Goal: Information Seeking & Learning: Learn about a topic

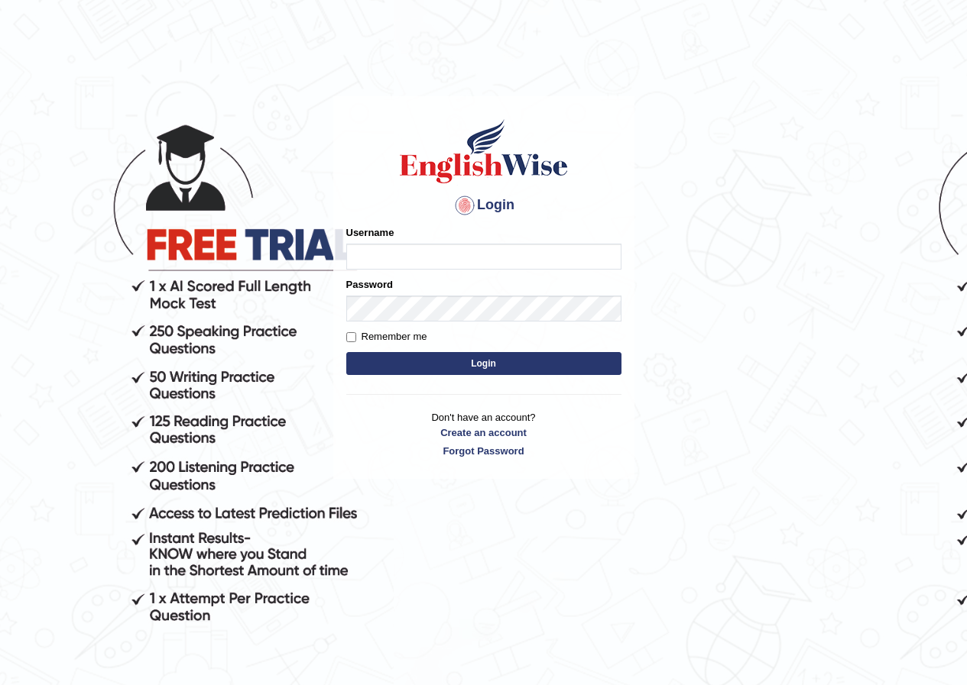
click at [473, 248] on input "Username" at bounding box center [483, 257] width 275 height 26
type input "shoeb51"
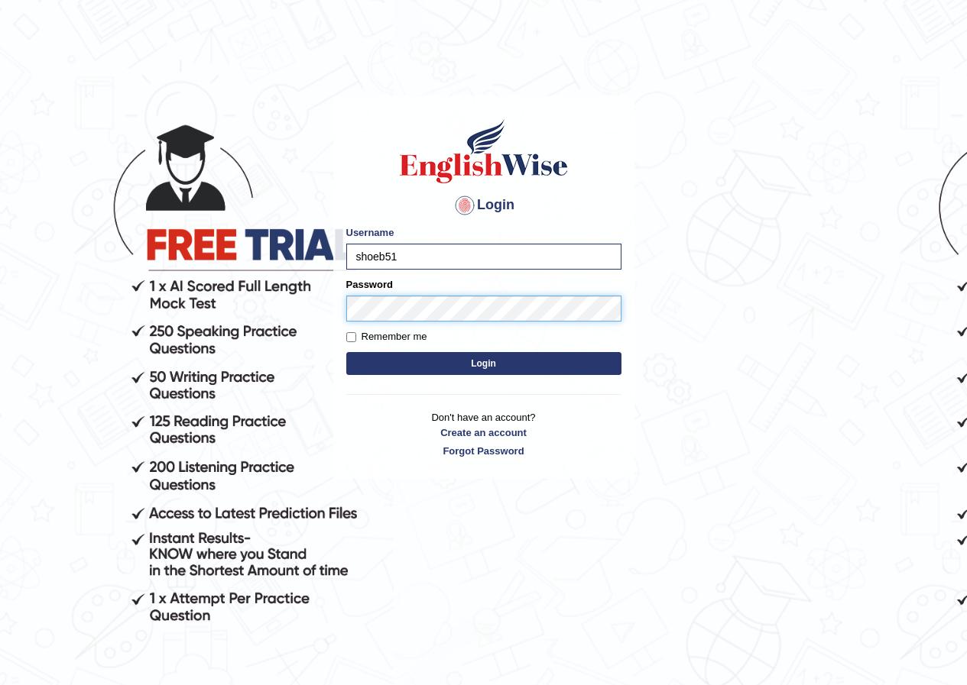
click at [346, 352] on button "Login" at bounding box center [483, 363] width 275 height 23
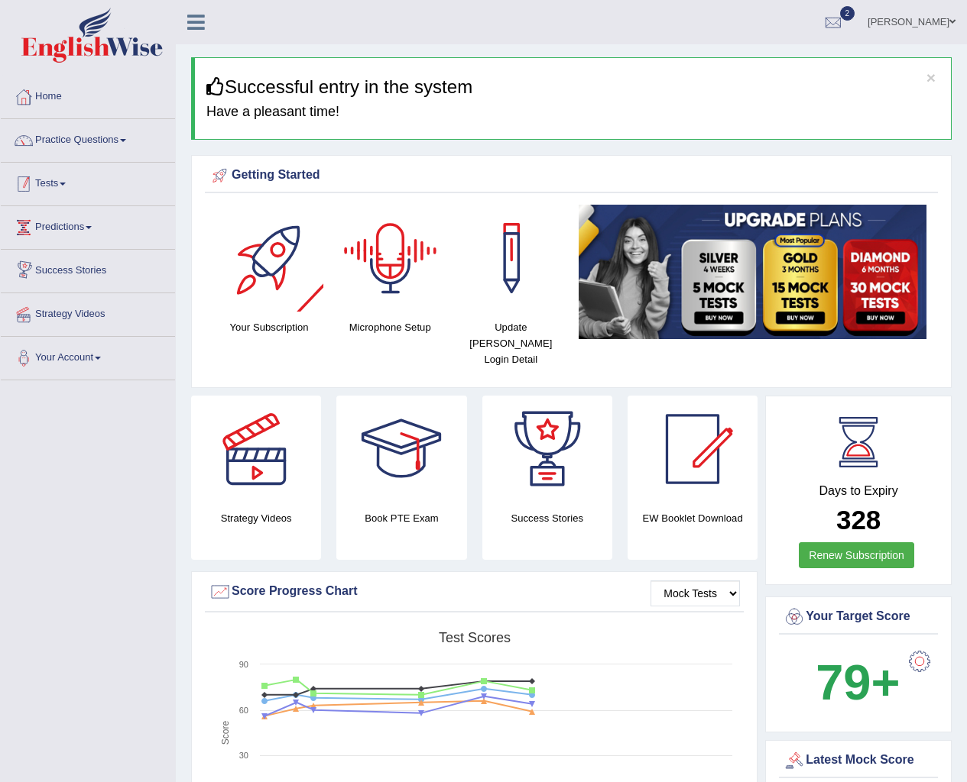
click at [62, 180] on link "Tests" at bounding box center [88, 182] width 174 height 38
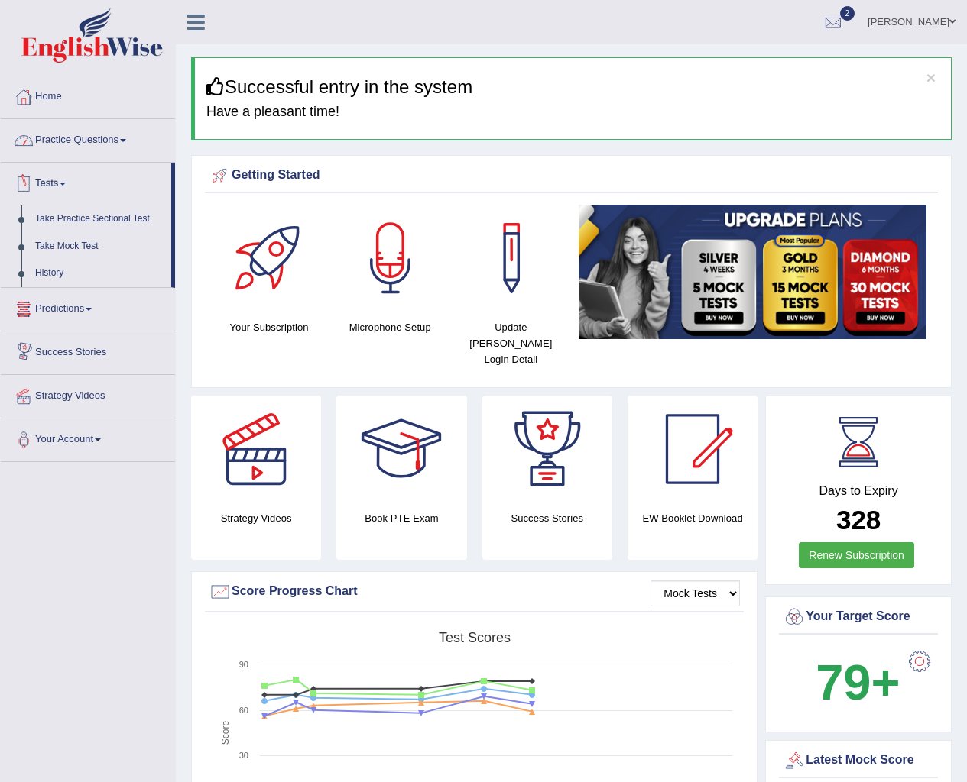
click at [82, 130] on link "Practice Questions" at bounding box center [88, 138] width 174 height 38
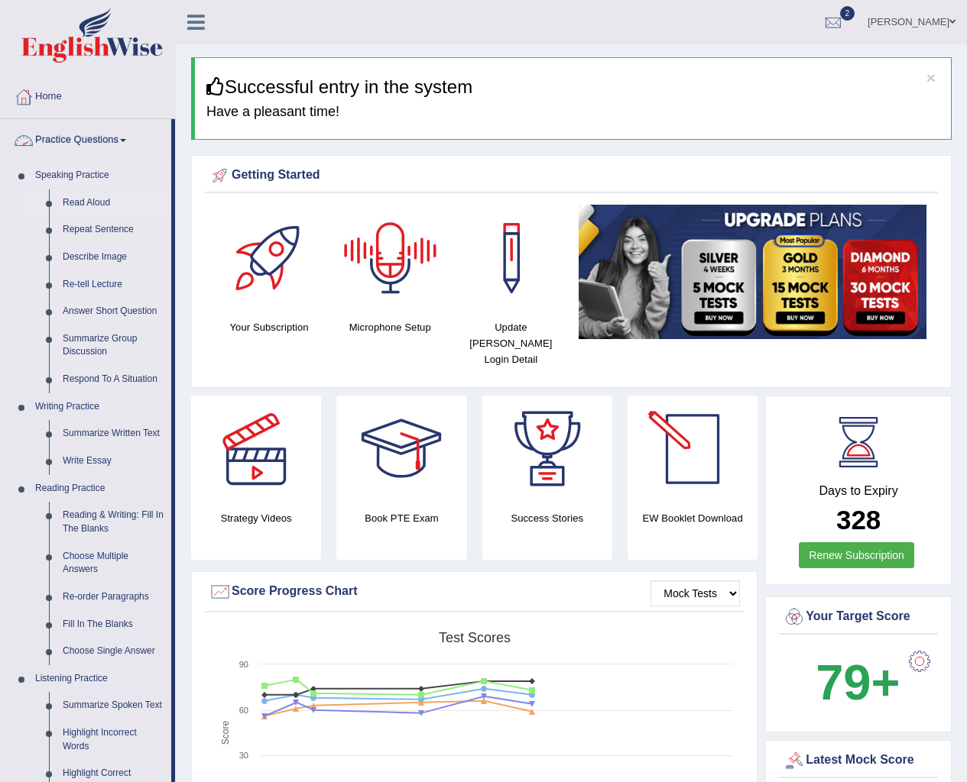
click at [79, 193] on link "Read Aloud" at bounding box center [113, 204] width 115 height 28
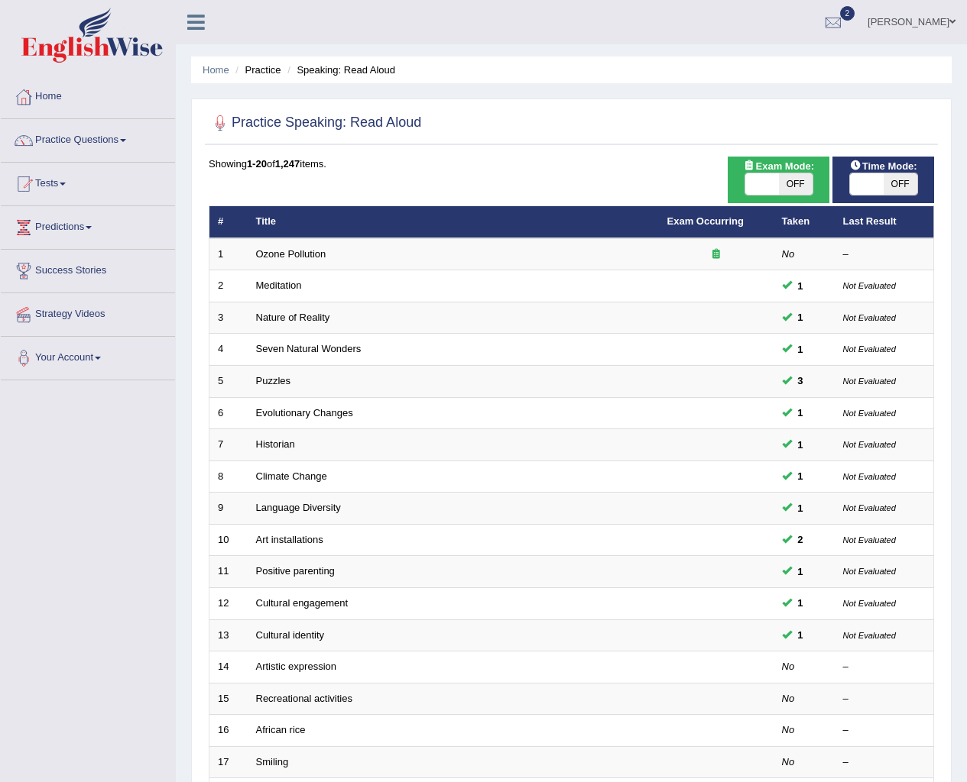
click at [891, 185] on span "OFF" at bounding box center [900, 183] width 34 height 21
checkbox input "true"
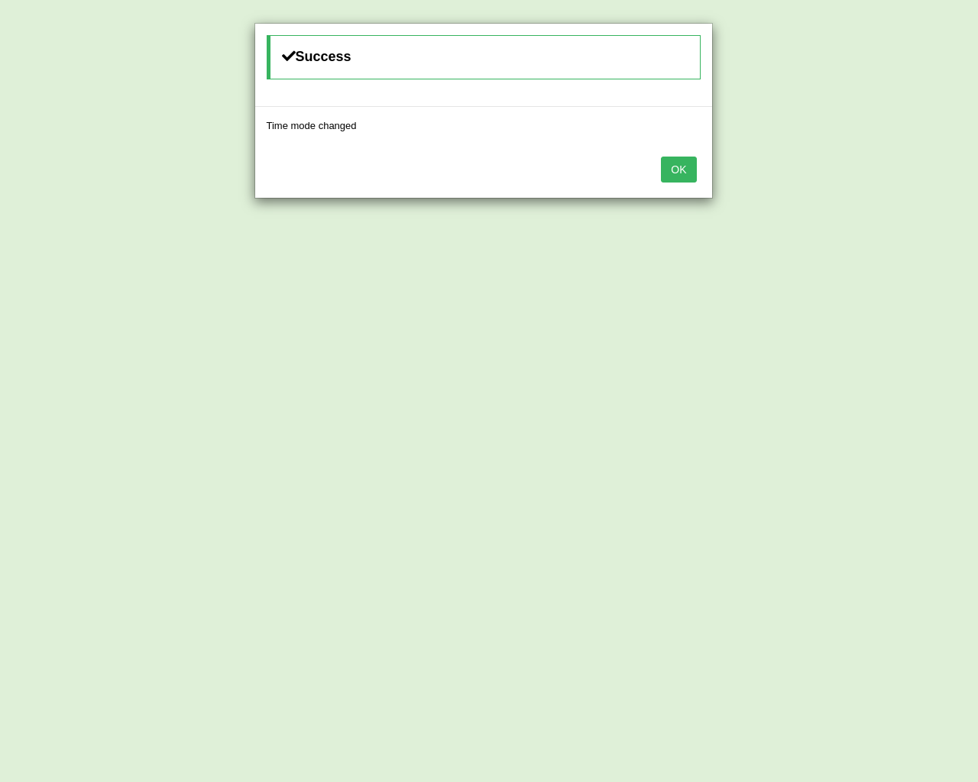
click at [771, 181] on div "Success Time mode changed OK" at bounding box center [489, 391] width 978 height 782
drag, startPoint x: 698, startPoint y: 155, endPoint x: 676, endPoint y: 170, distance: 26.3
click at [684, 164] on div "OK" at bounding box center [483, 170] width 457 height 53
drag, startPoint x: 676, startPoint y: 170, endPoint x: 739, endPoint y: 185, distance: 64.3
click at [676, 171] on button "OK" at bounding box center [678, 170] width 35 height 26
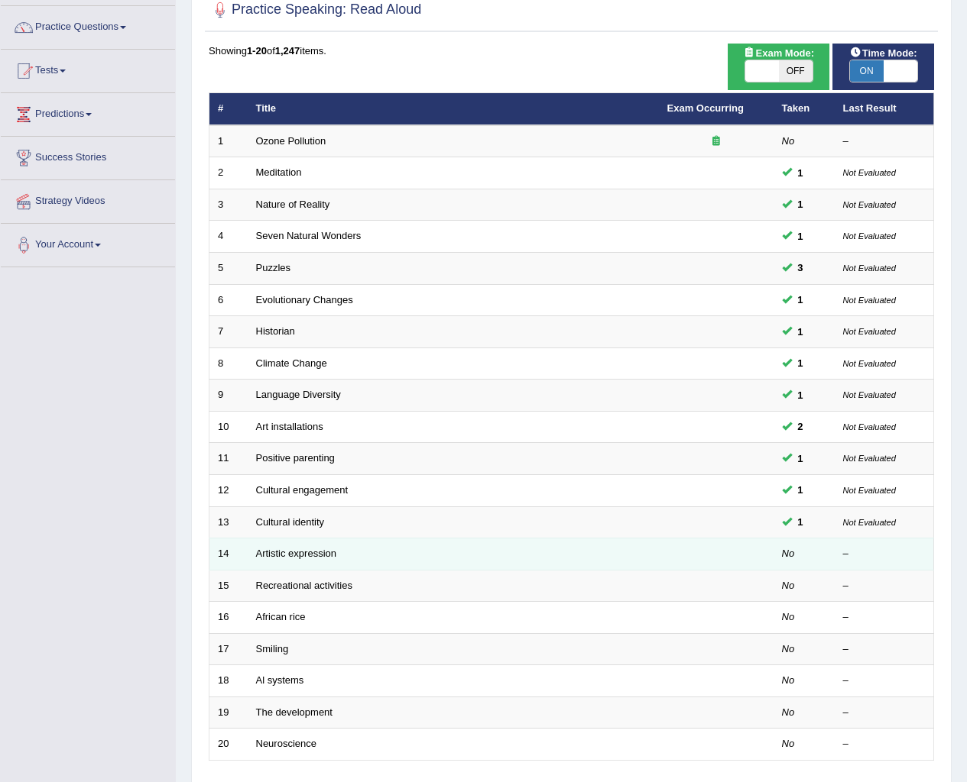
scroll to position [229, 0]
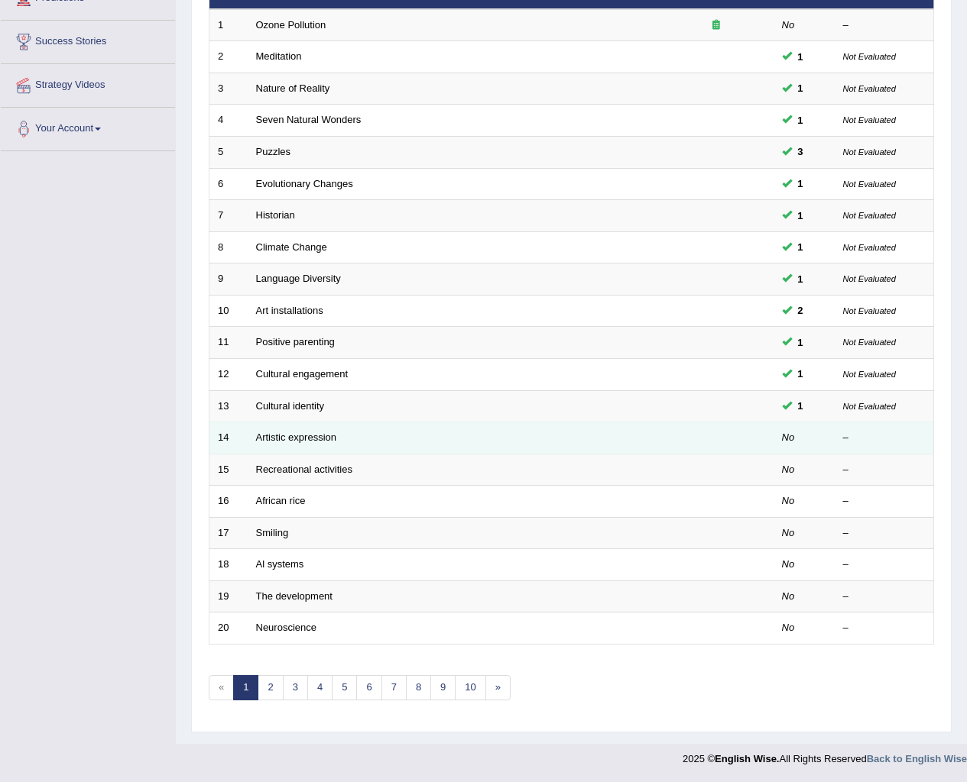
click at [299, 444] on td "Artistic expression" at bounding box center [453, 439] width 411 height 32
click at [303, 440] on link "Artistic expression" at bounding box center [296, 437] width 80 height 11
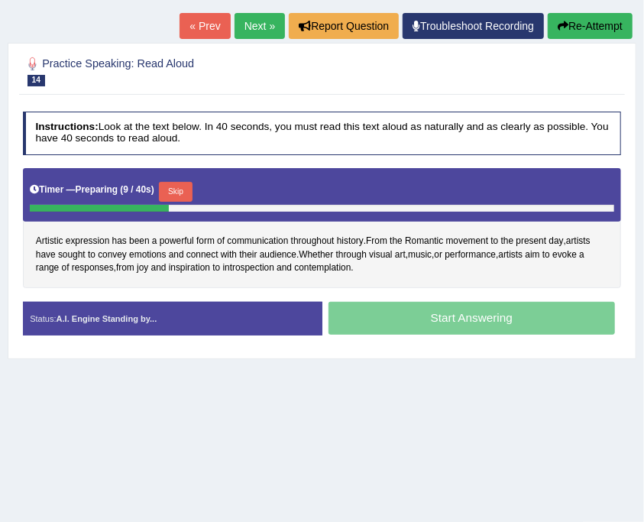
scroll to position [224, 0]
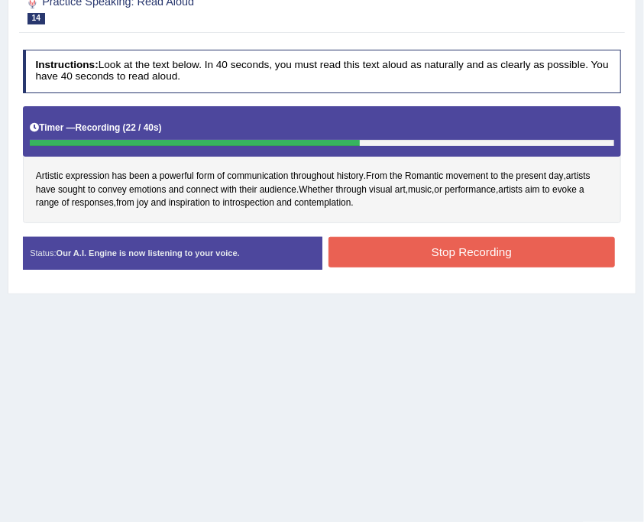
click at [393, 229] on div "Instructions: Look at the text below. In 40 seconds, you must read this text al…" at bounding box center [321, 165] width 605 height 244
click at [390, 258] on button "Stop Recording" at bounding box center [472, 252] width 287 height 30
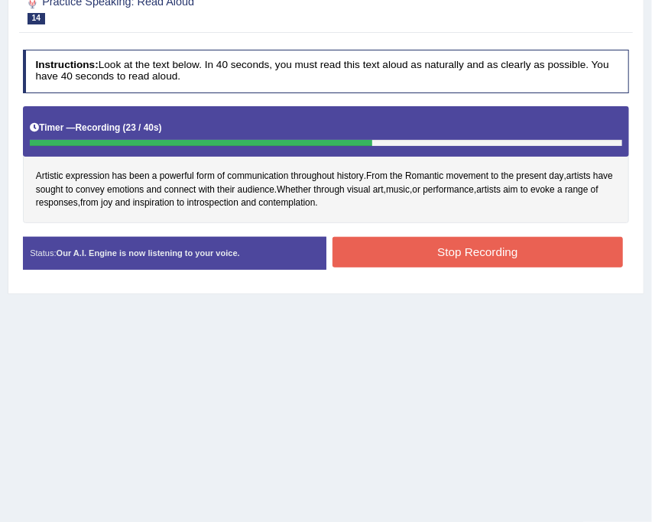
click at [390, 258] on div "Status: Our A.I. Engine is now listening to your voice. Start Answering Stop Re…" at bounding box center [326, 260] width 607 height 47
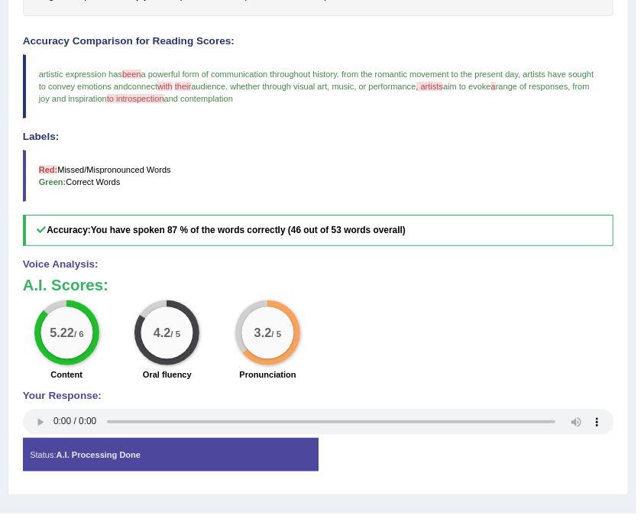
scroll to position [151, 0]
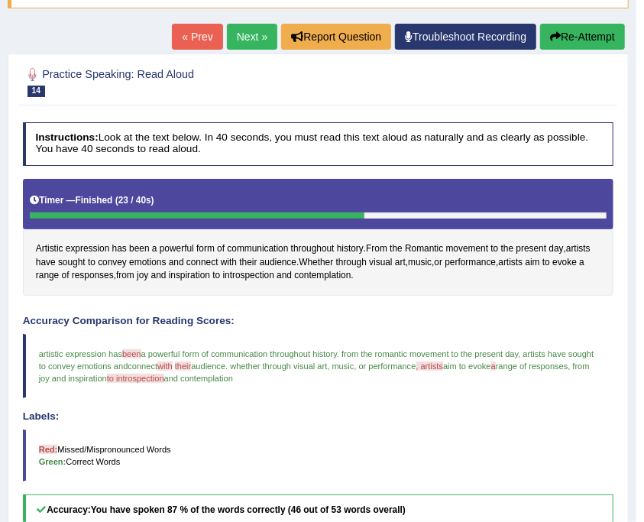
click at [237, 39] on link "Next »" at bounding box center [252, 37] width 50 height 26
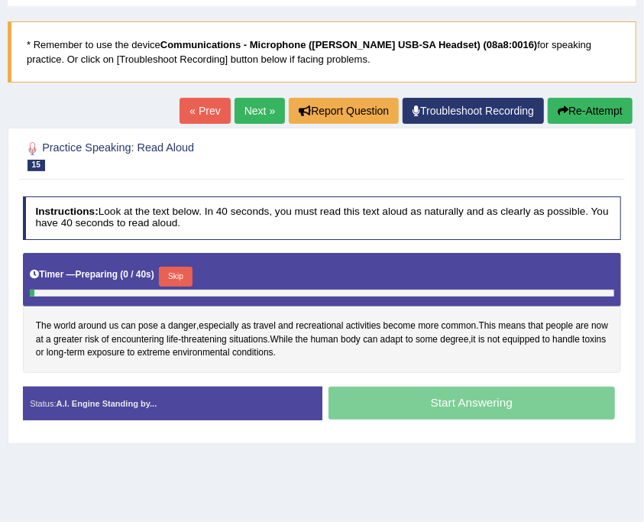
scroll to position [203, 0]
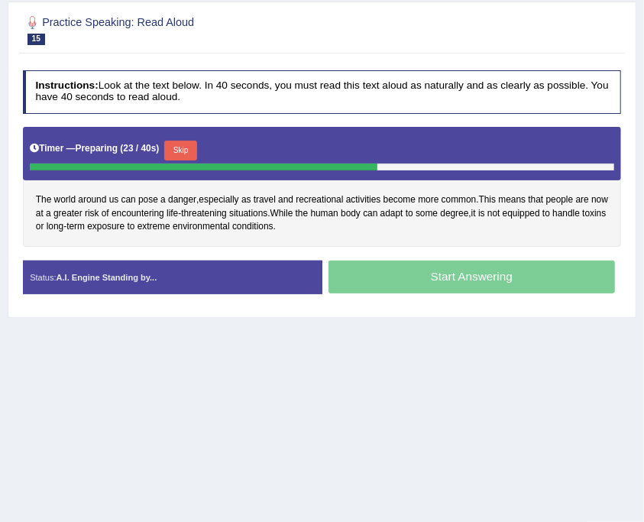
click at [190, 156] on button "Skip" at bounding box center [180, 151] width 33 height 20
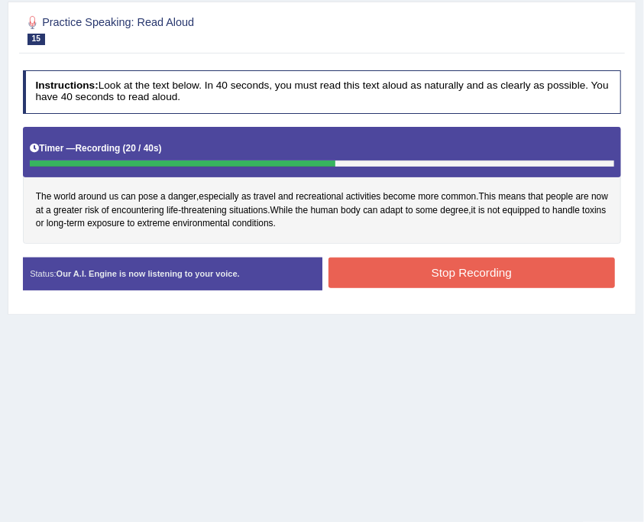
click at [422, 271] on button "Stop Recording" at bounding box center [472, 273] width 287 height 30
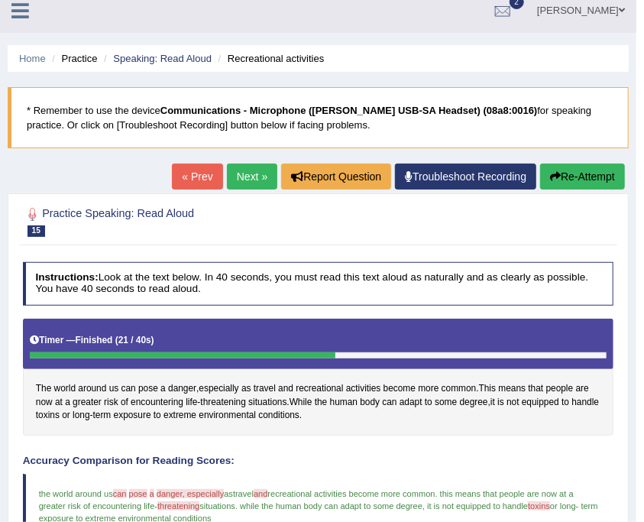
scroll to position [0, 0]
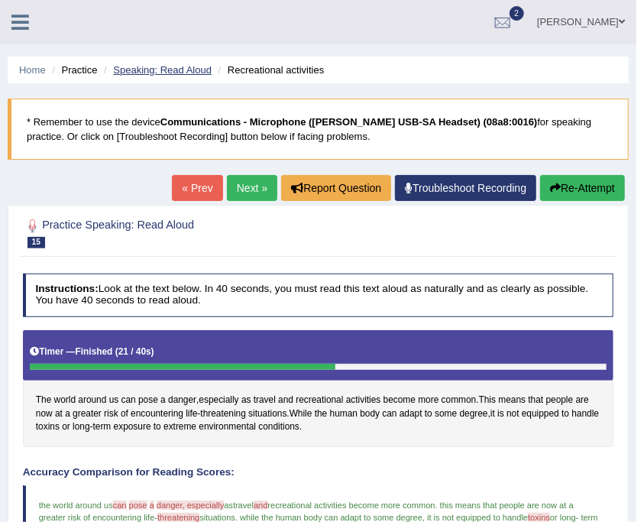
click at [181, 70] on link "Speaking: Read Aloud" at bounding box center [162, 69] width 99 height 11
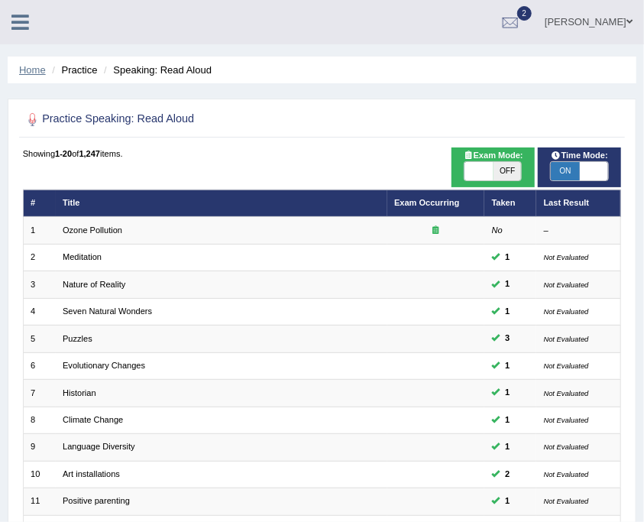
click at [28, 70] on link "Home" at bounding box center [32, 69] width 27 height 11
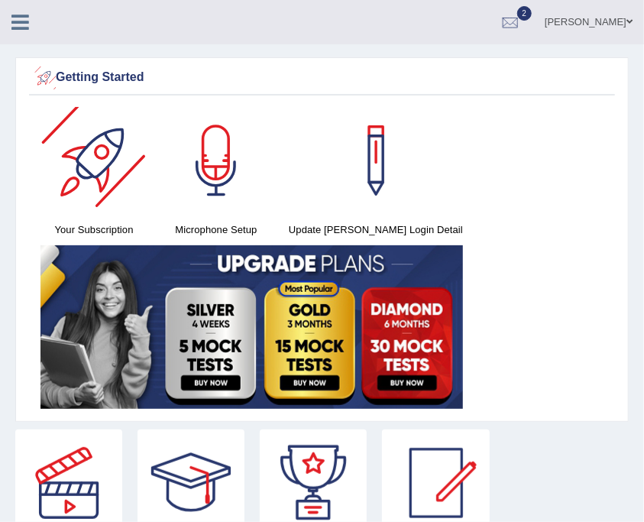
click at [8, 16] on link at bounding box center [20, 20] width 40 height 23
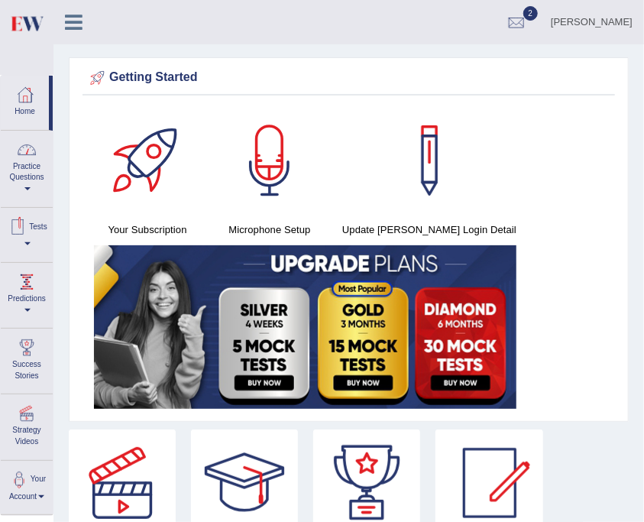
click at [47, 157] on link "Practice Questions" at bounding box center [27, 167] width 52 height 72
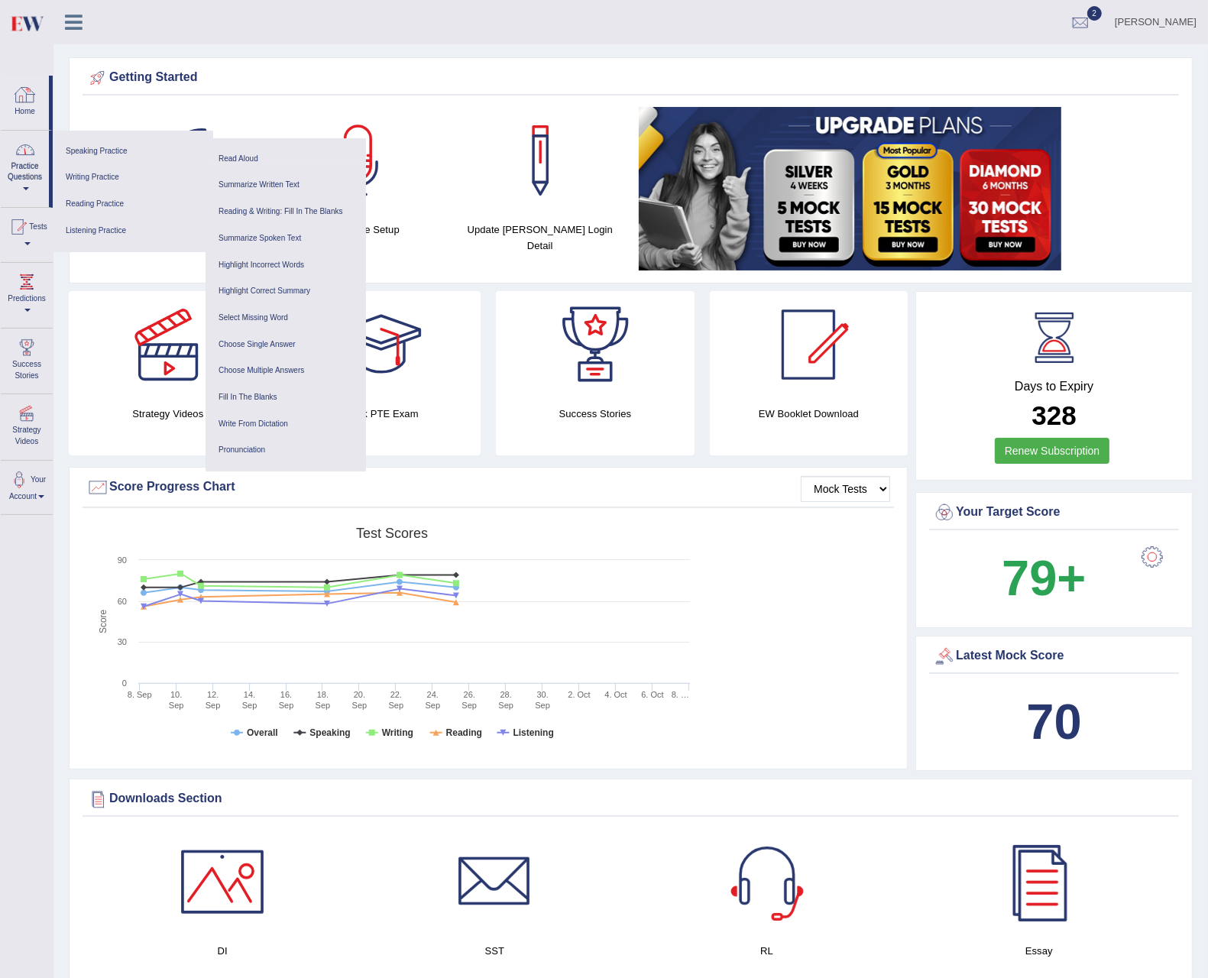
click at [42, 168] on link "Practice Questions" at bounding box center [25, 167] width 48 height 72
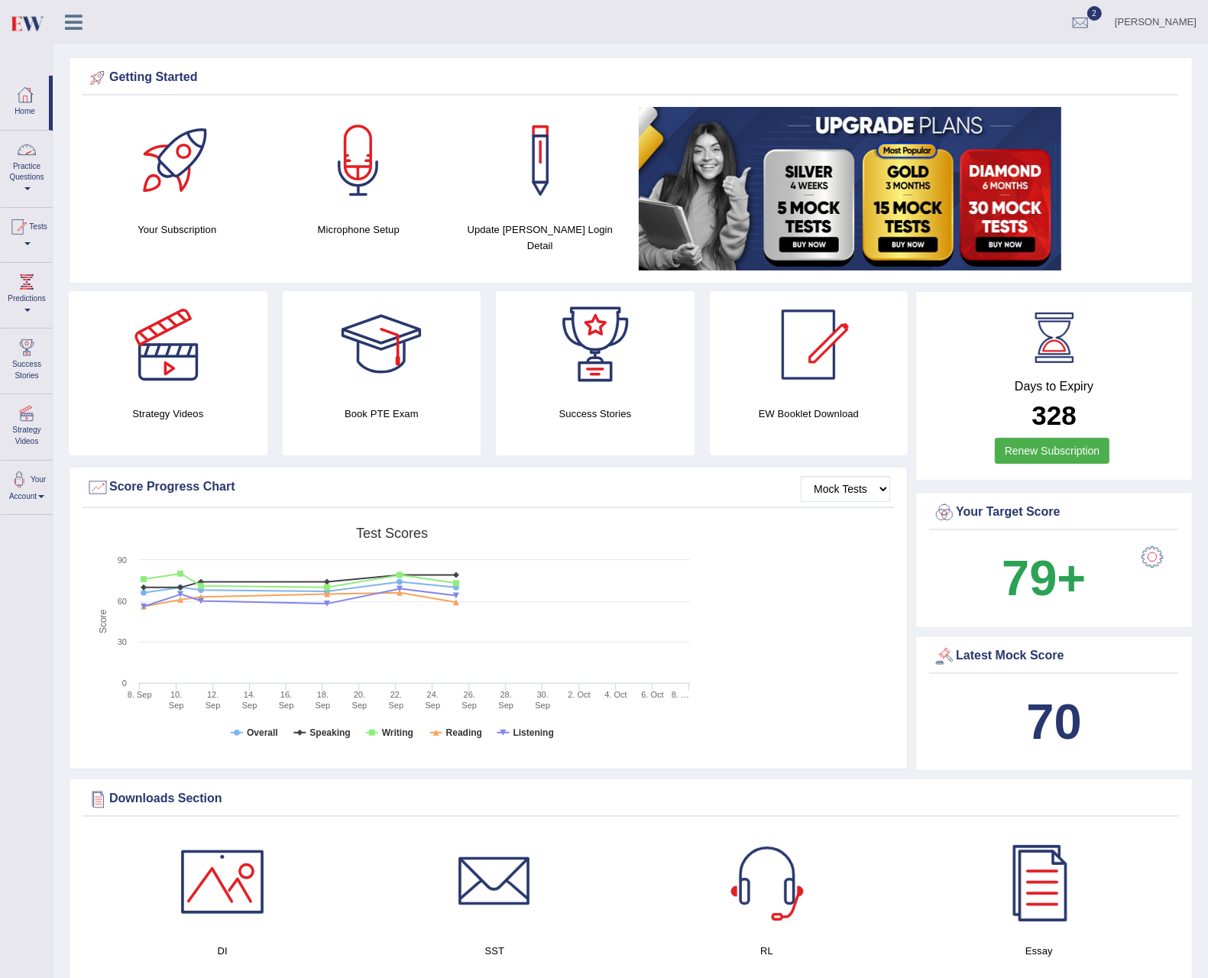
click at [42, 168] on link "Practice Questions" at bounding box center [27, 167] width 52 height 72
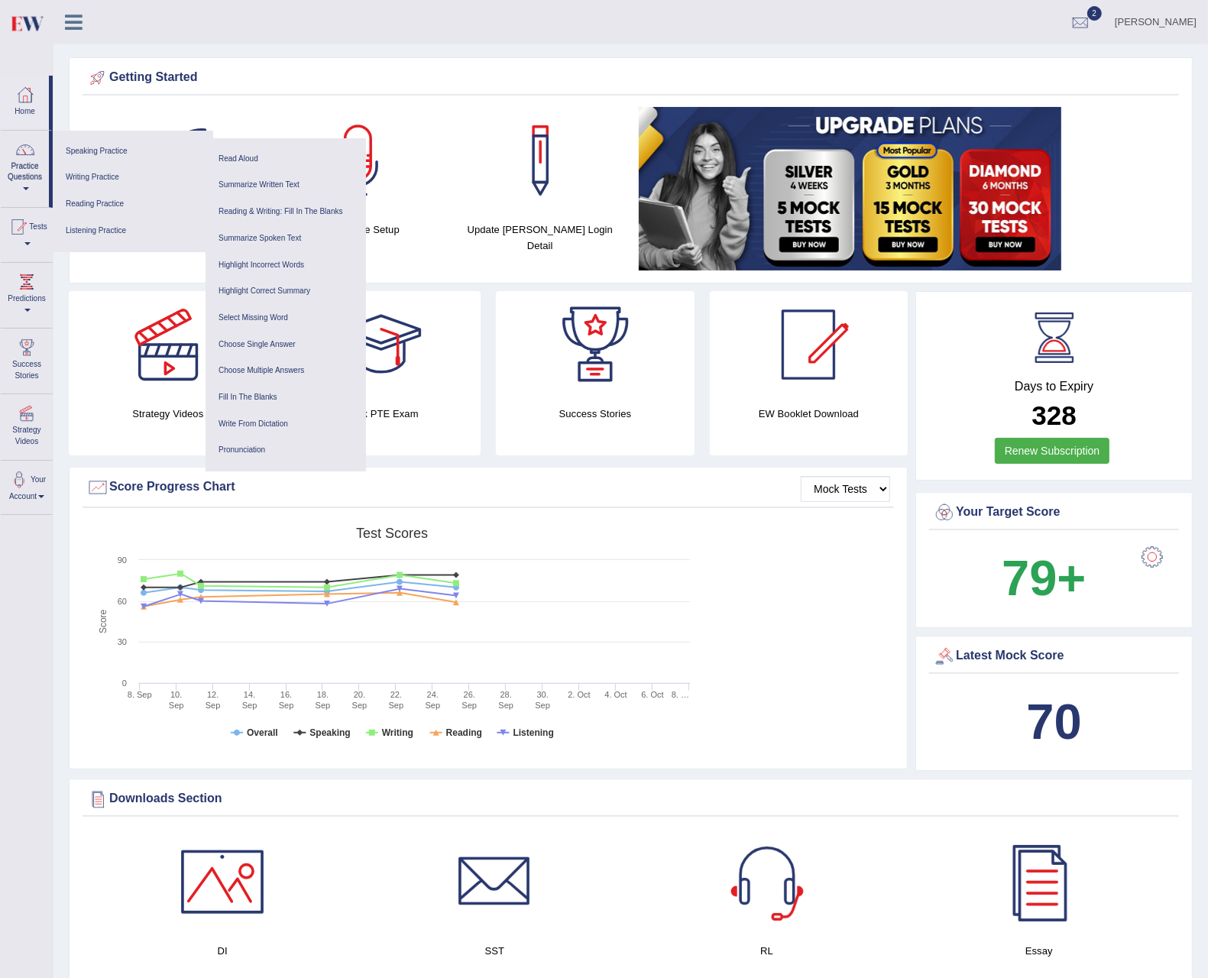
click at [42, 168] on link "Practice Questions" at bounding box center [25, 167] width 48 height 72
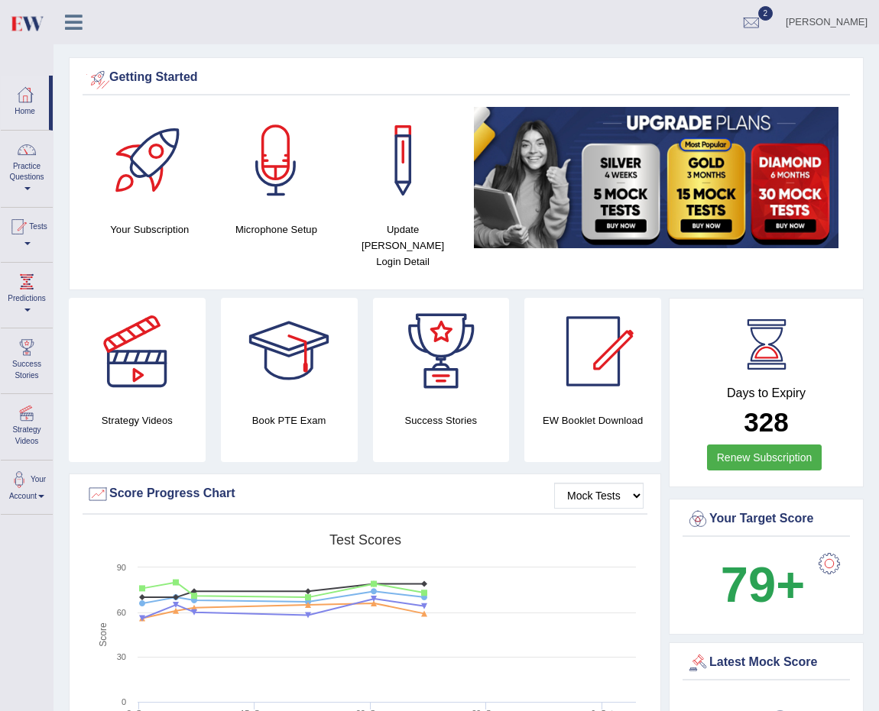
click at [66, 27] on icon at bounding box center [74, 22] width 18 height 20
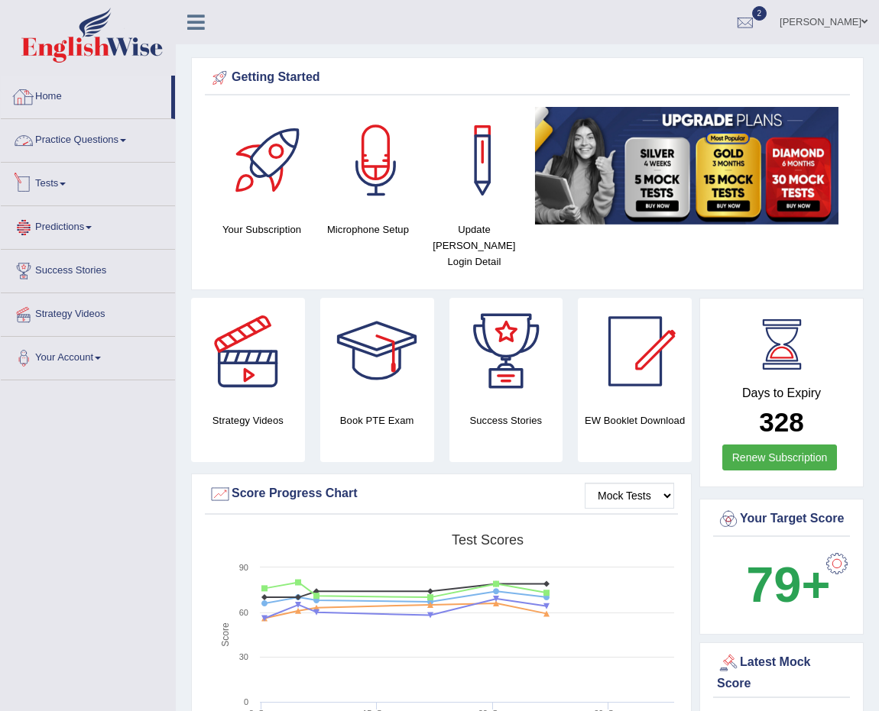
click at [78, 122] on link "Practice Questions" at bounding box center [88, 138] width 174 height 38
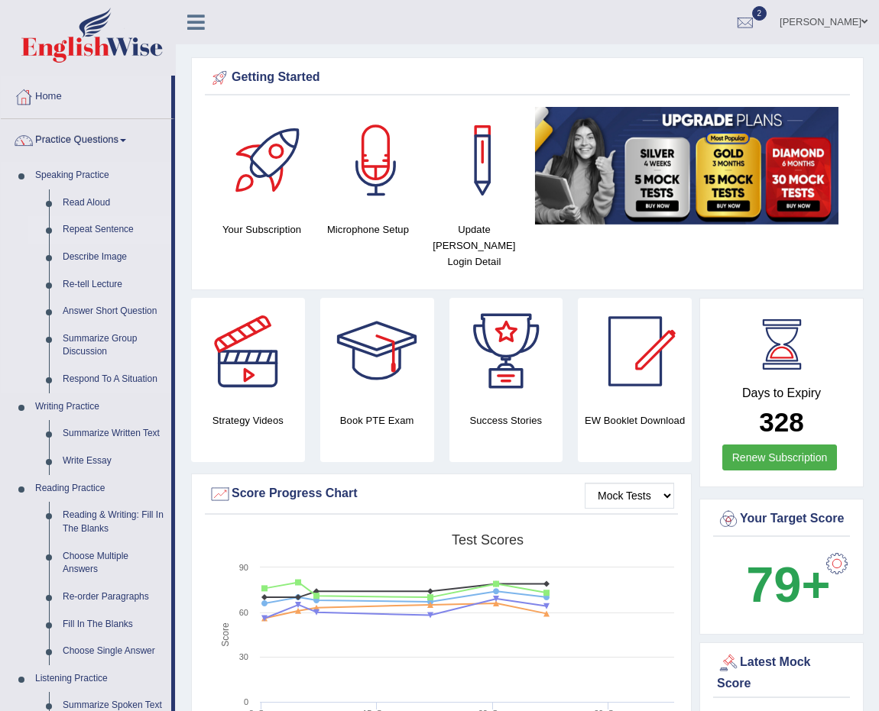
click at [92, 225] on link "Repeat Sentence" at bounding box center [113, 230] width 115 height 28
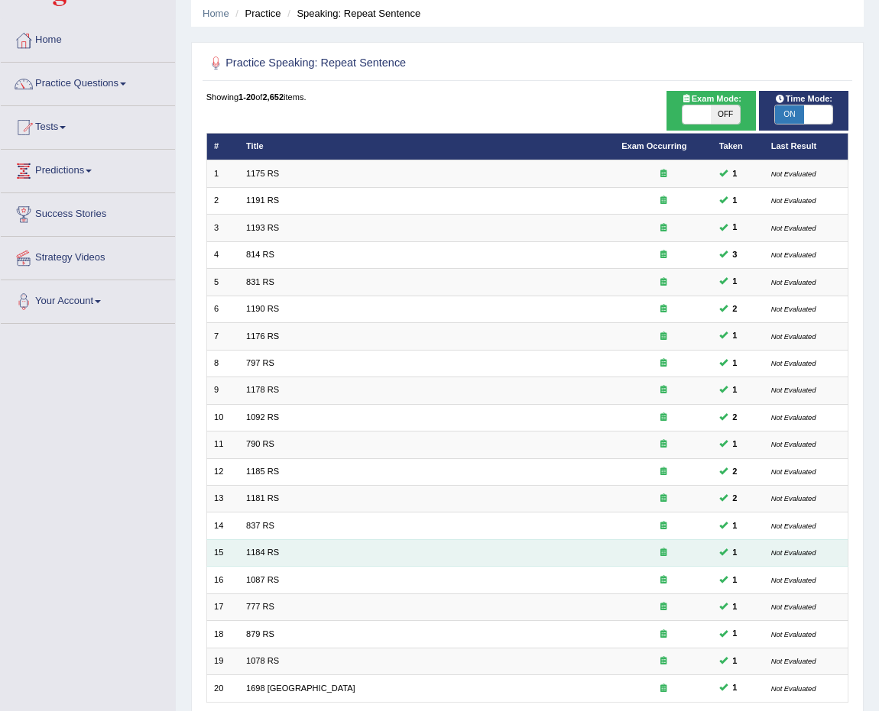
scroll to position [170, 0]
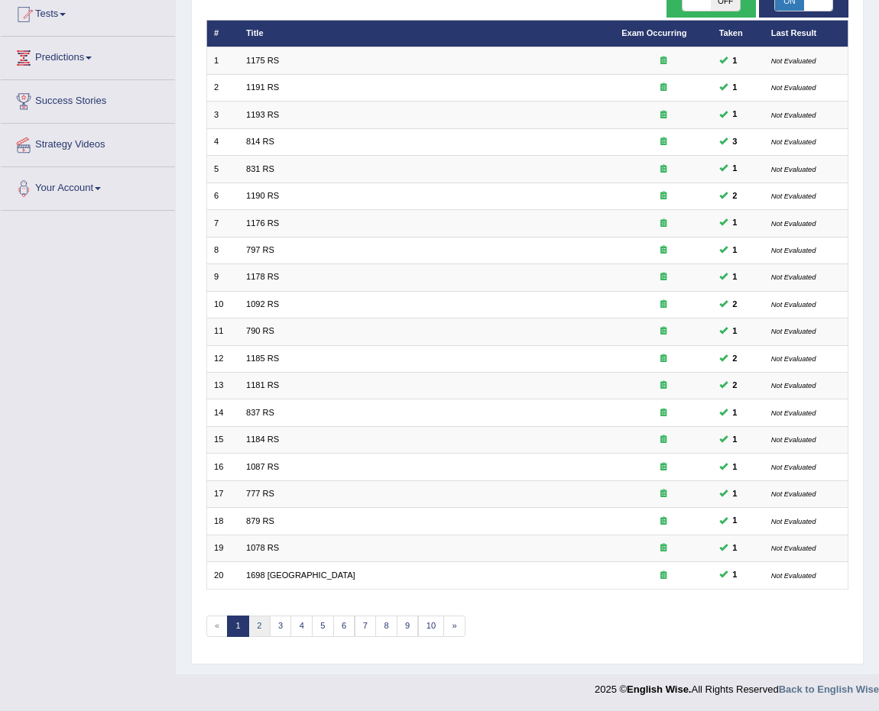
click at [262, 617] on link "2" at bounding box center [259, 626] width 22 height 21
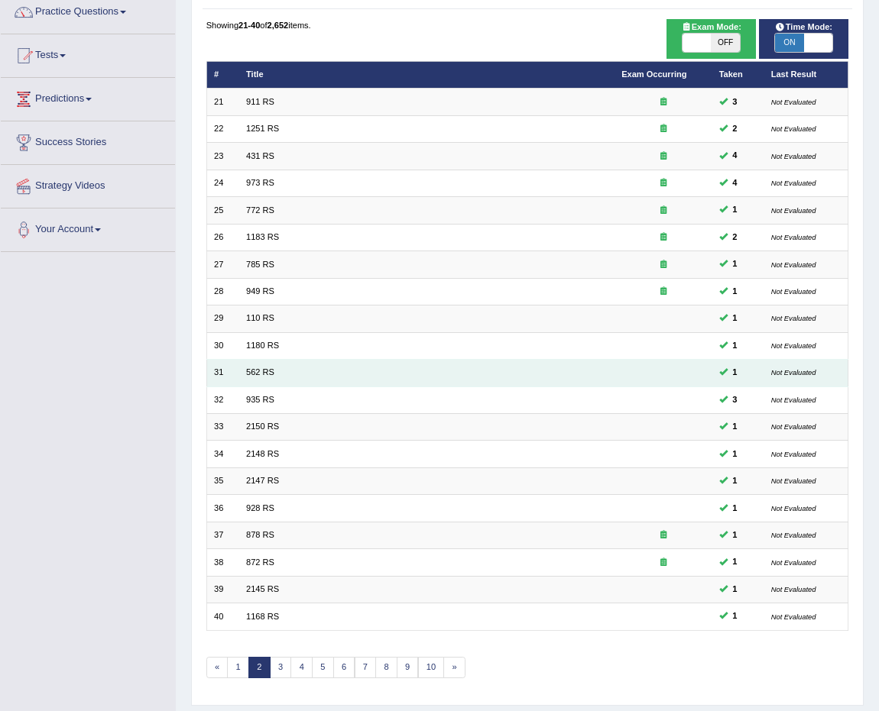
scroll to position [170, 0]
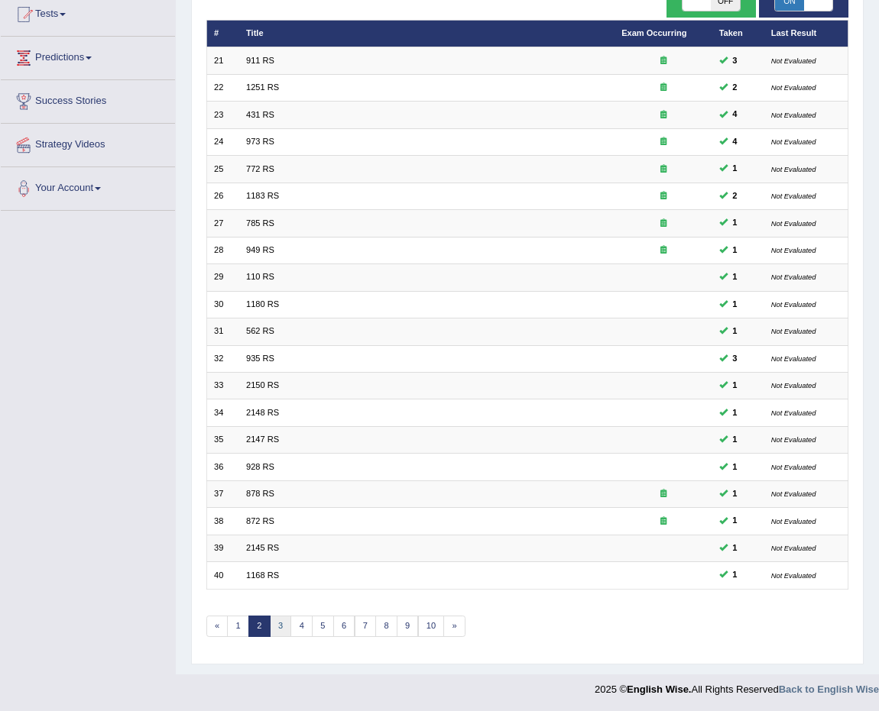
click at [277, 627] on link "3" at bounding box center [281, 626] width 22 height 21
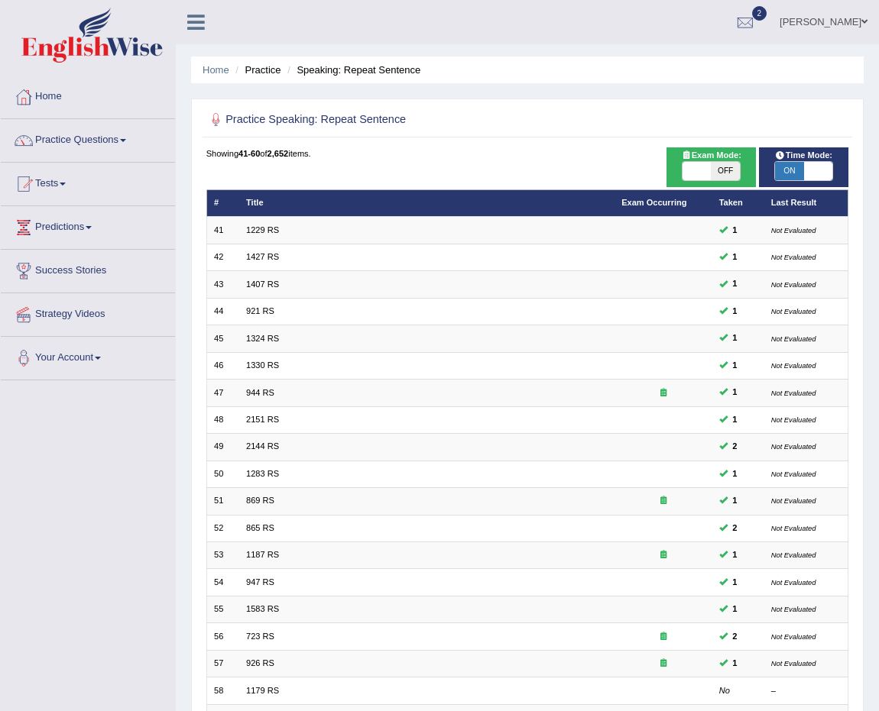
scroll to position [170, 0]
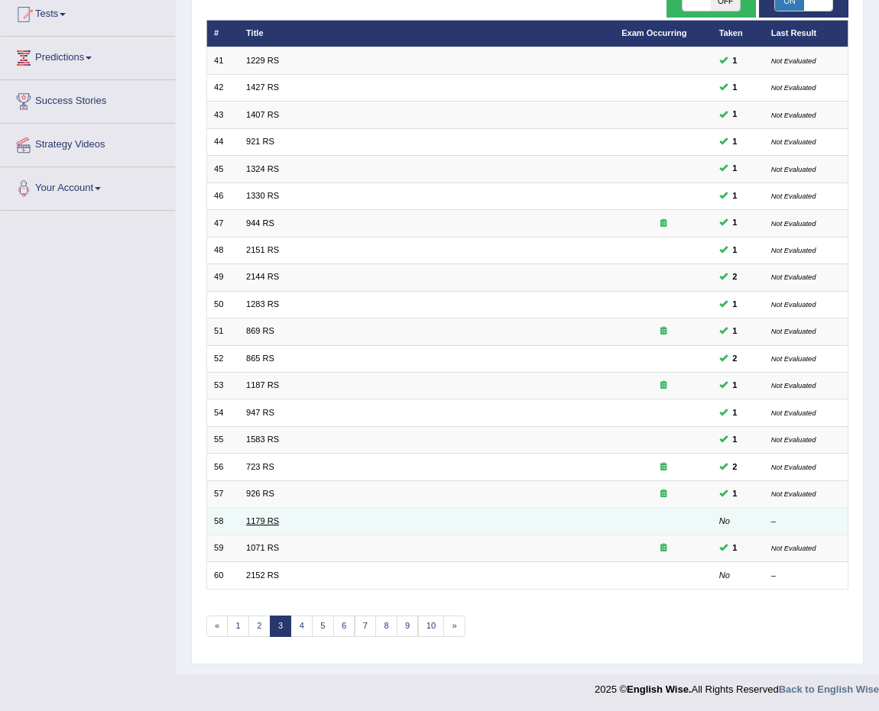
click at [264, 520] on link "1179 RS" at bounding box center [262, 521] width 33 height 9
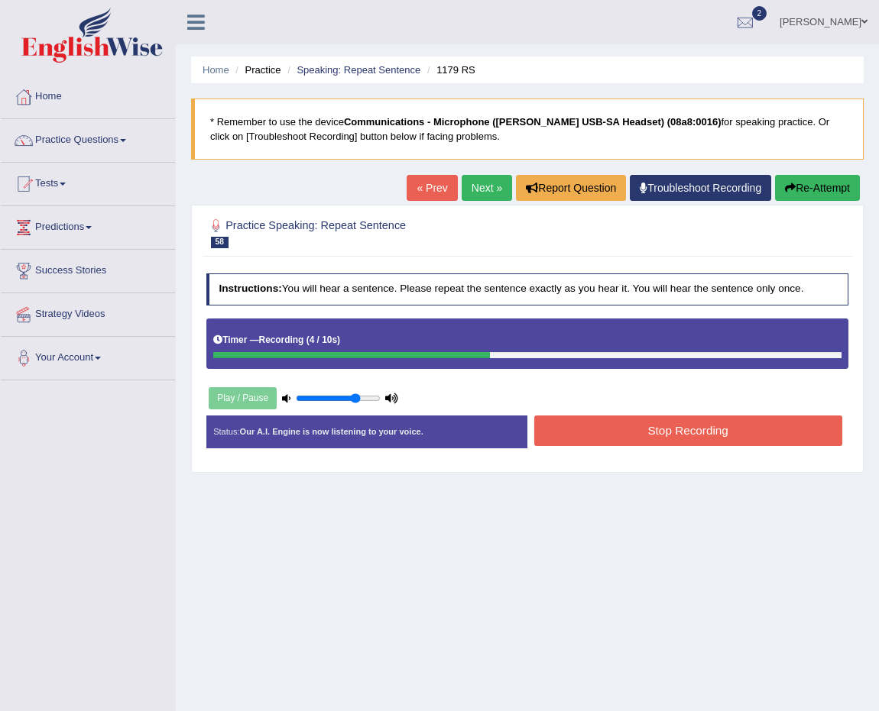
click at [687, 440] on button "Stop Recording" at bounding box center [688, 431] width 308 height 30
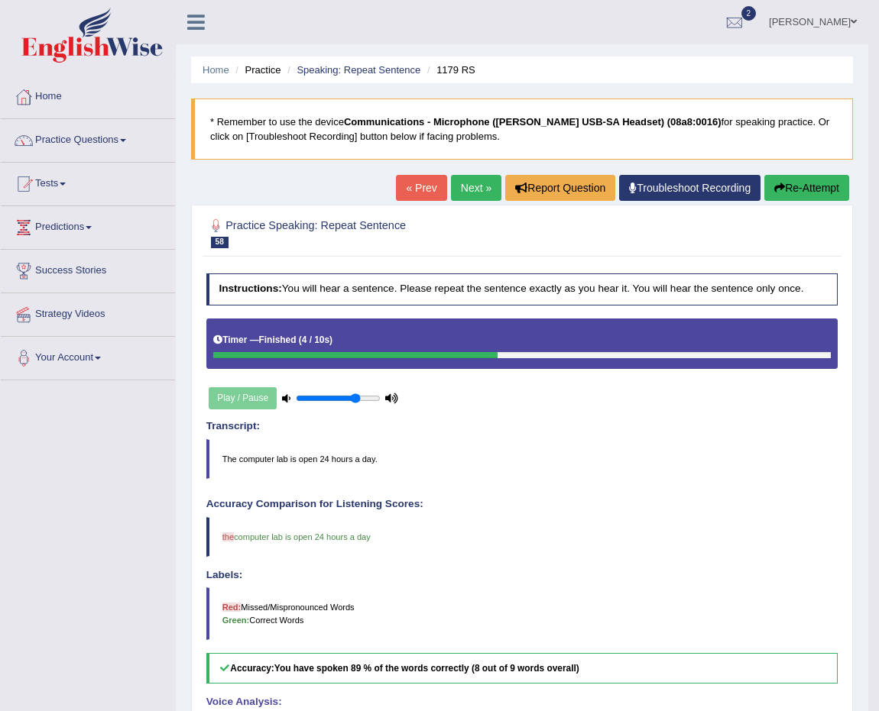
click at [461, 189] on link "Next »" at bounding box center [476, 188] width 50 height 26
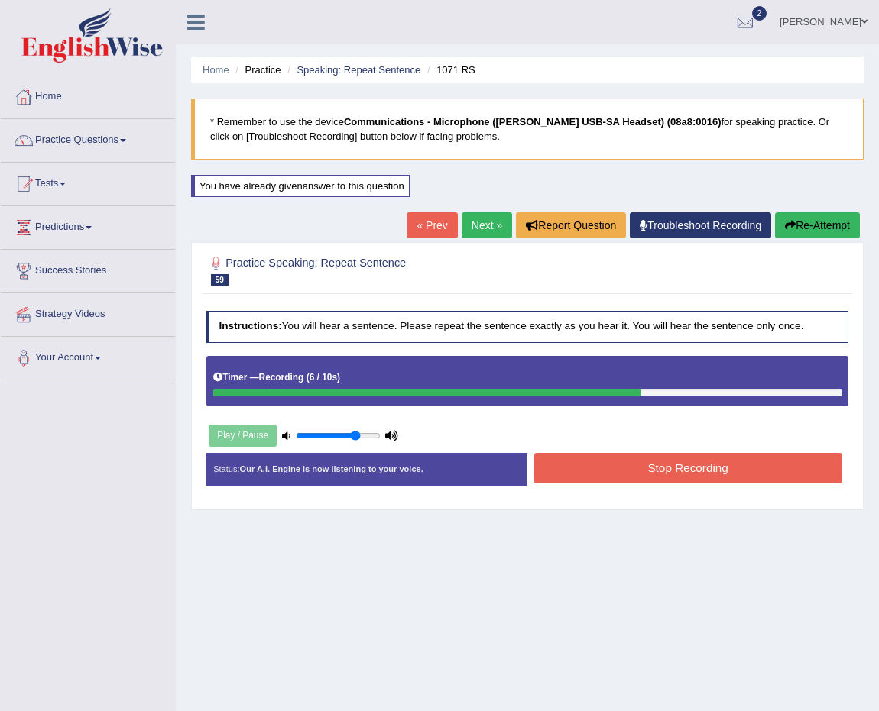
click at [674, 472] on button "Stop Recording" at bounding box center [688, 468] width 308 height 30
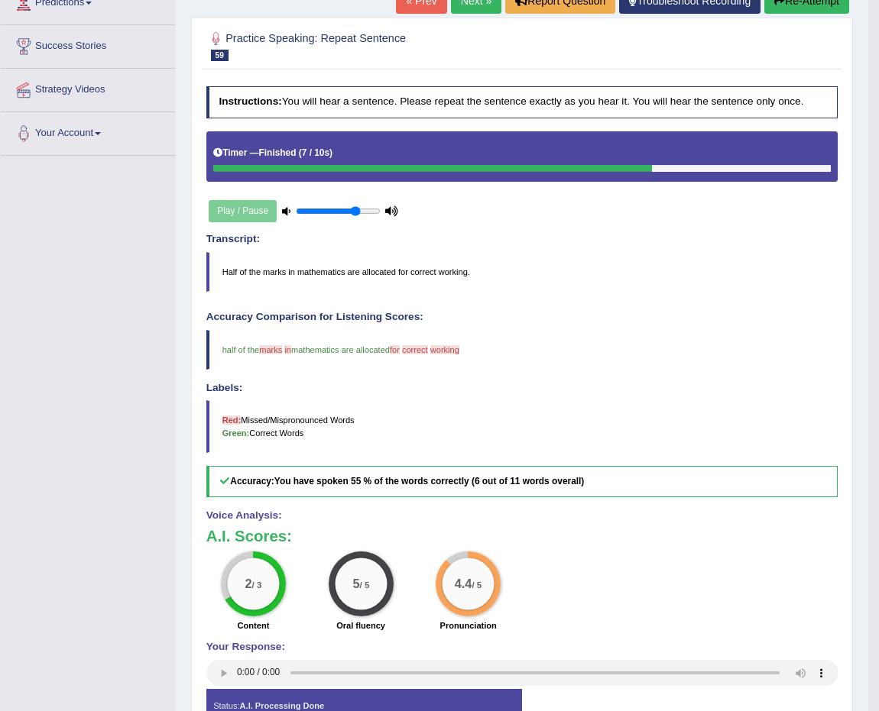
scroll to position [31, 0]
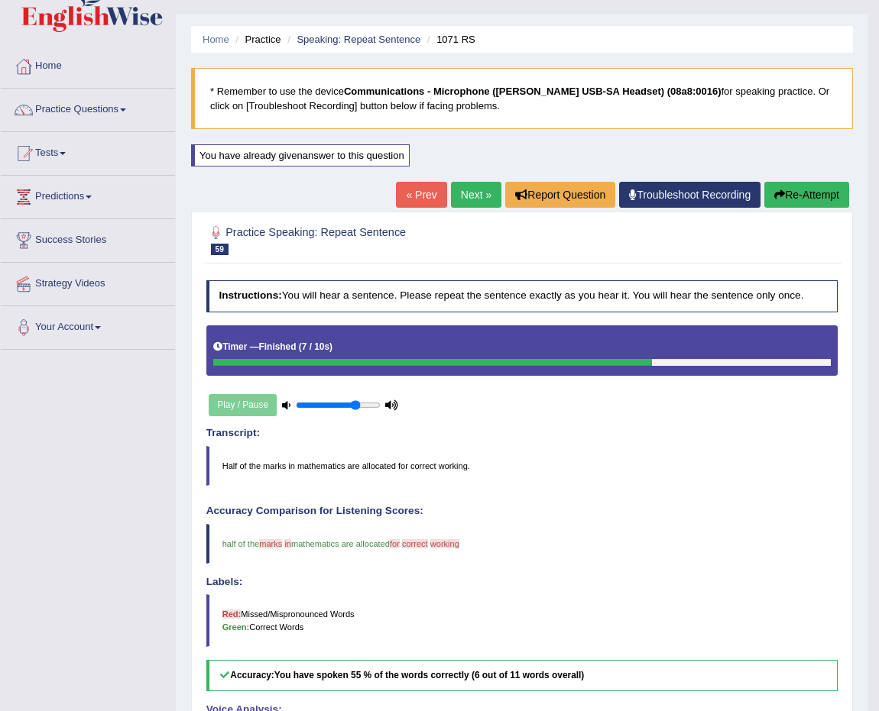
click at [455, 196] on link "Next »" at bounding box center [476, 195] width 50 height 26
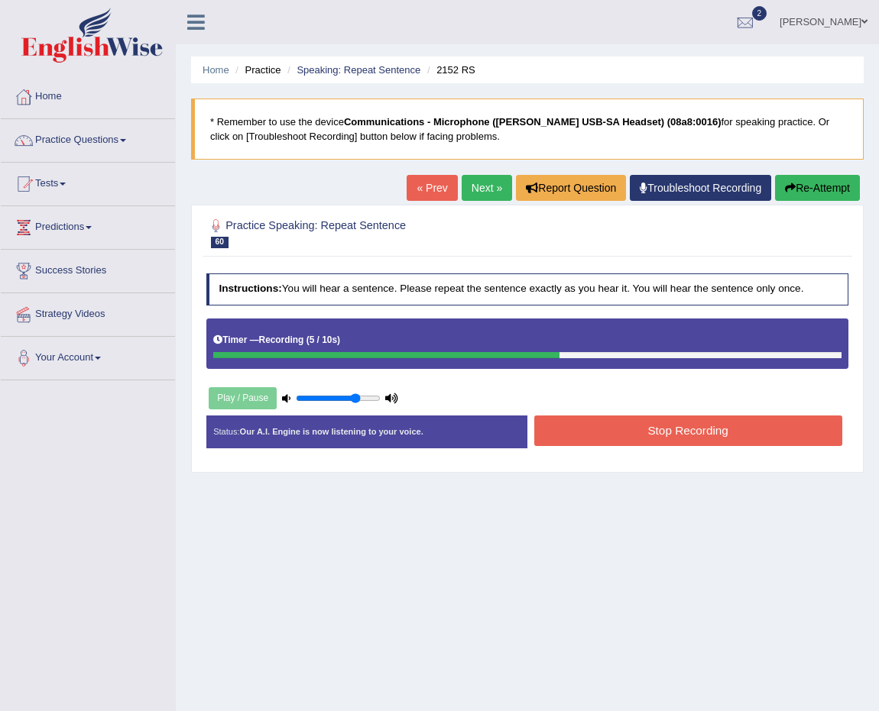
click at [710, 449] on div "Status: Our A.I. Engine is now listening to your voice. Start Answering Stop Re…" at bounding box center [527, 439] width 643 height 47
click at [710, 440] on button "Stop Recording" at bounding box center [688, 431] width 308 height 30
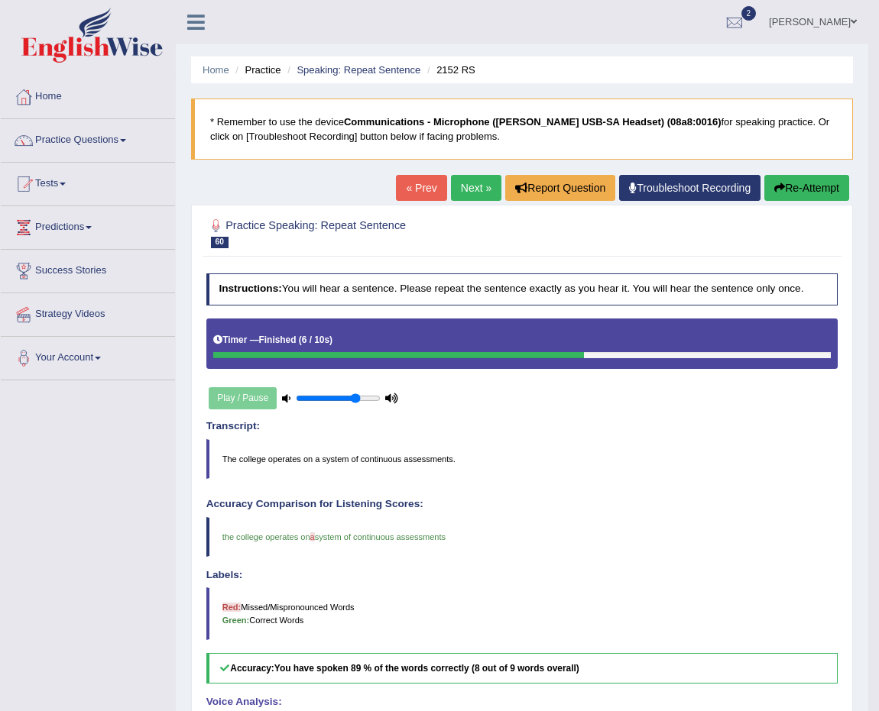
click at [471, 193] on link "Next »" at bounding box center [476, 188] width 50 height 26
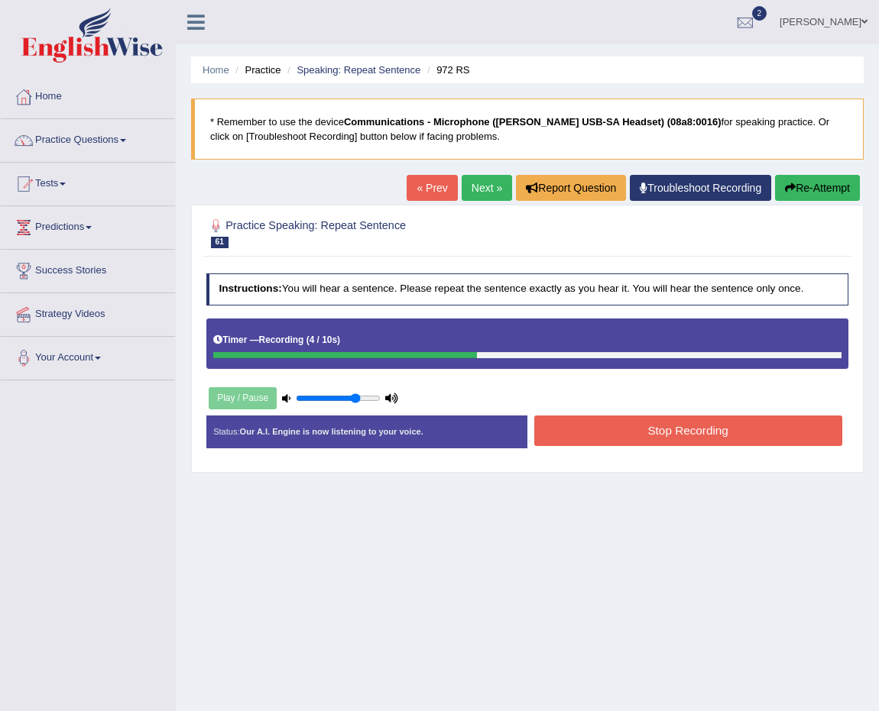
click at [737, 426] on button "Stop Recording" at bounding box center [688, 431] width 308 height 30
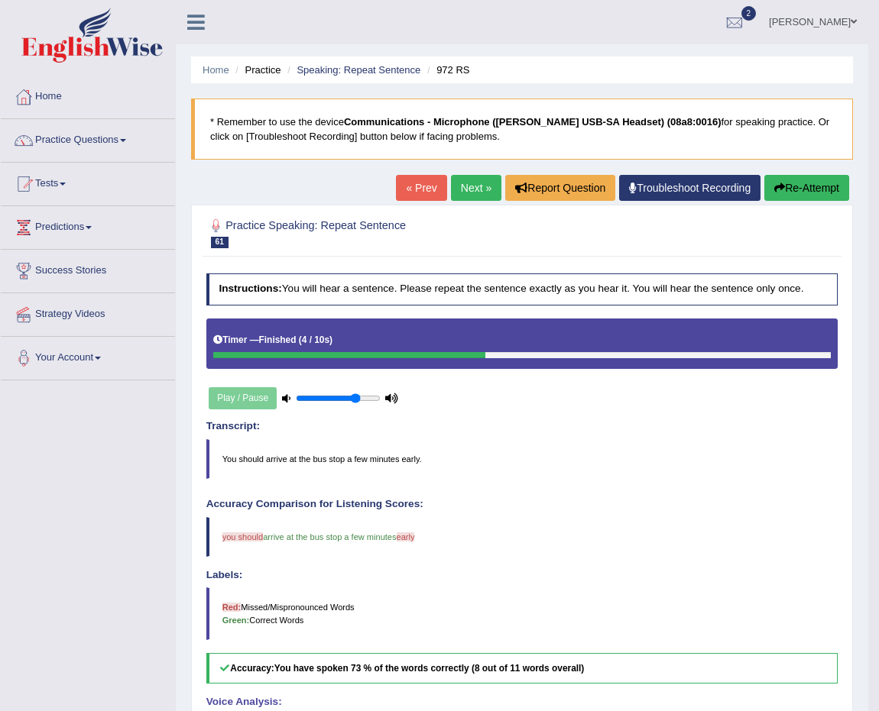
click at [458, 190] on link "Next »" at bounding box center [476, 188] width 50 height 26
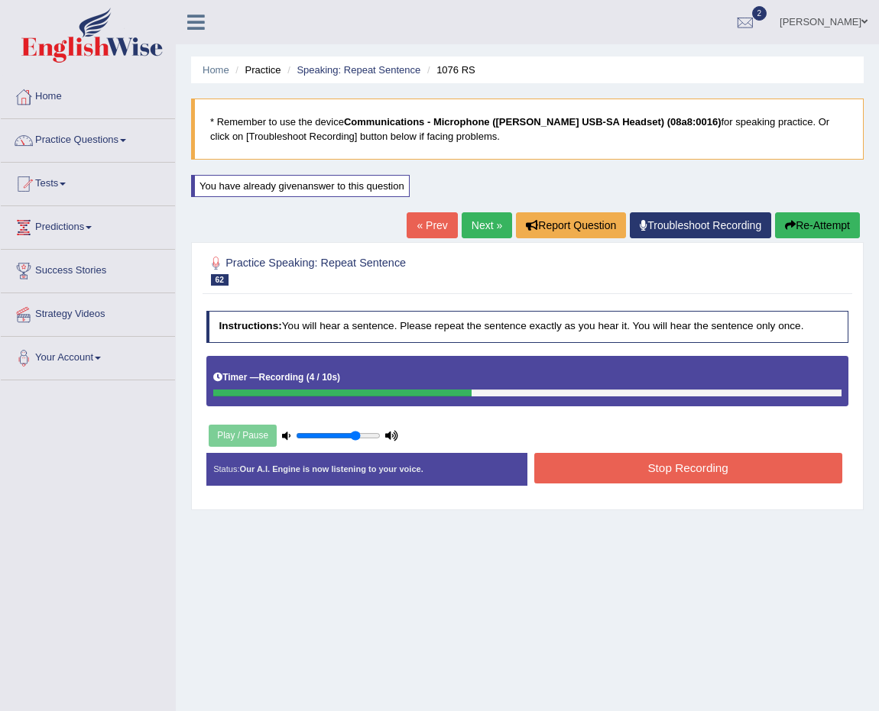
click at [672, 469] on button "Stop Recording" at bounding box center [688, 468] width 308 height 30
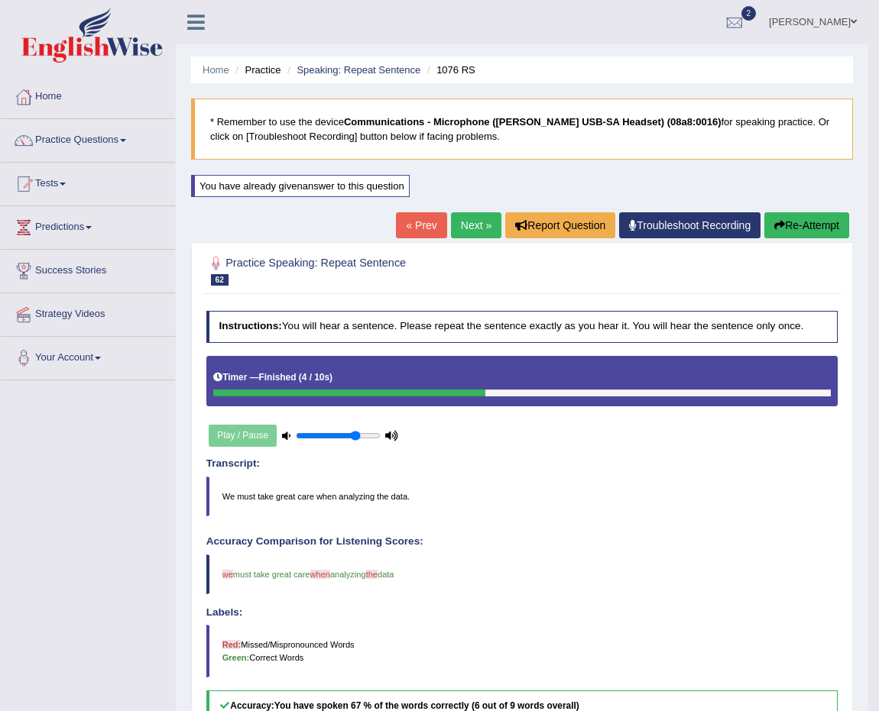
click at [468, 215] on link "Next »" at bounding box center [476, 225] width 50 height 26
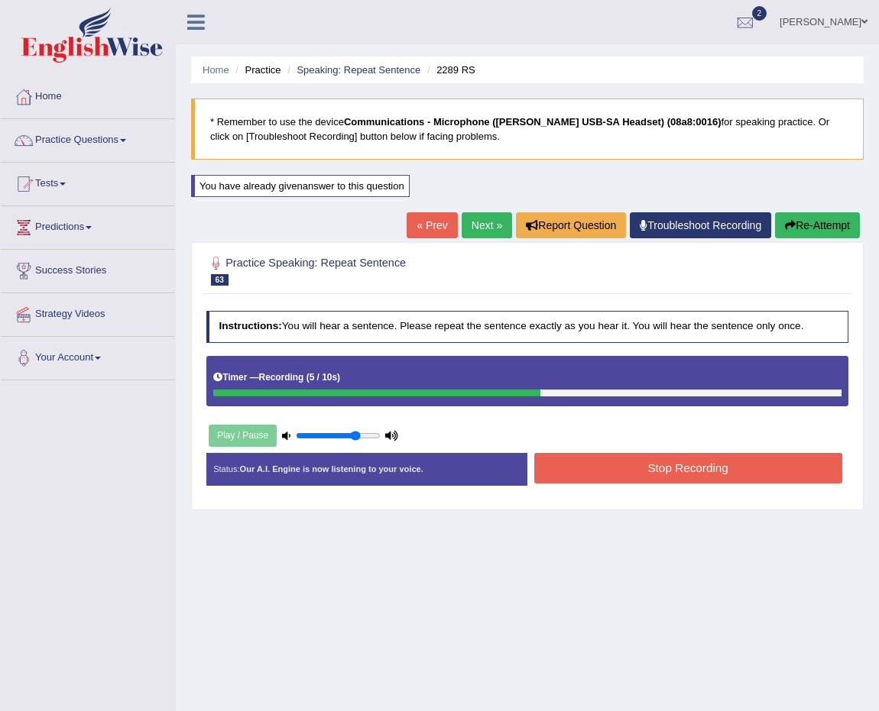
click at [690, 481] on button "Stop Recording" at bounding box center [688, 468] width 308 height 30
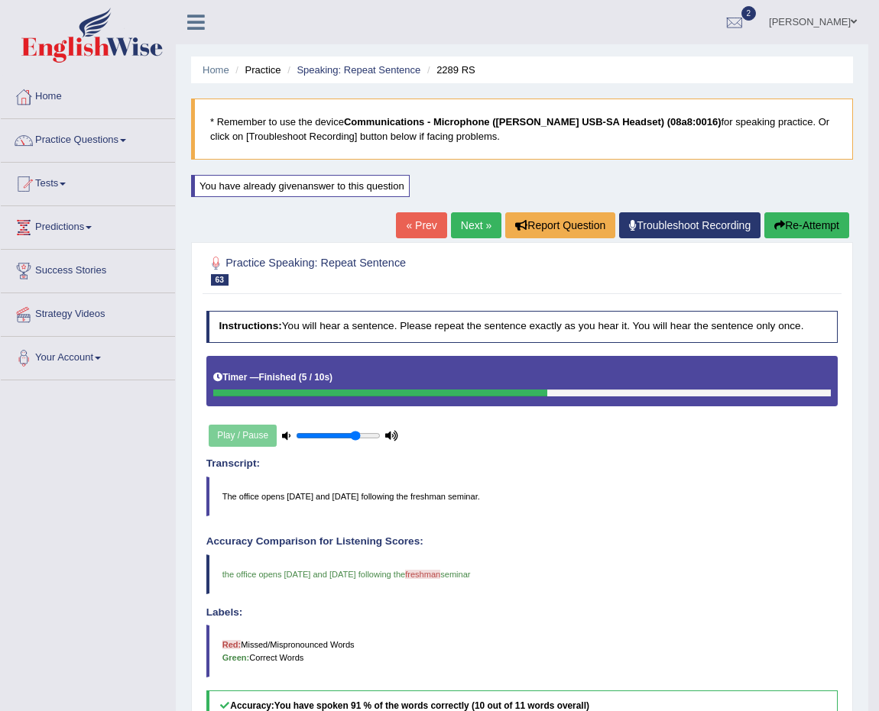
click at [474, 228] on link "Next »" at bounding box center [476, 225] width 50 height 26
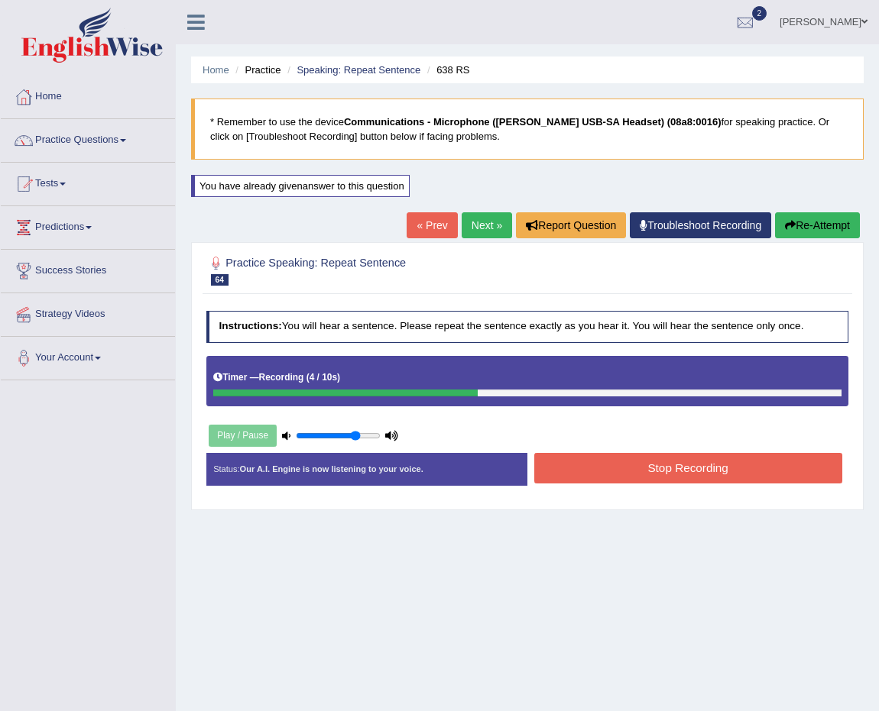
click at [608, 463] on button "Stop Recording" at bounding box center [688, 468] width 308 height 30
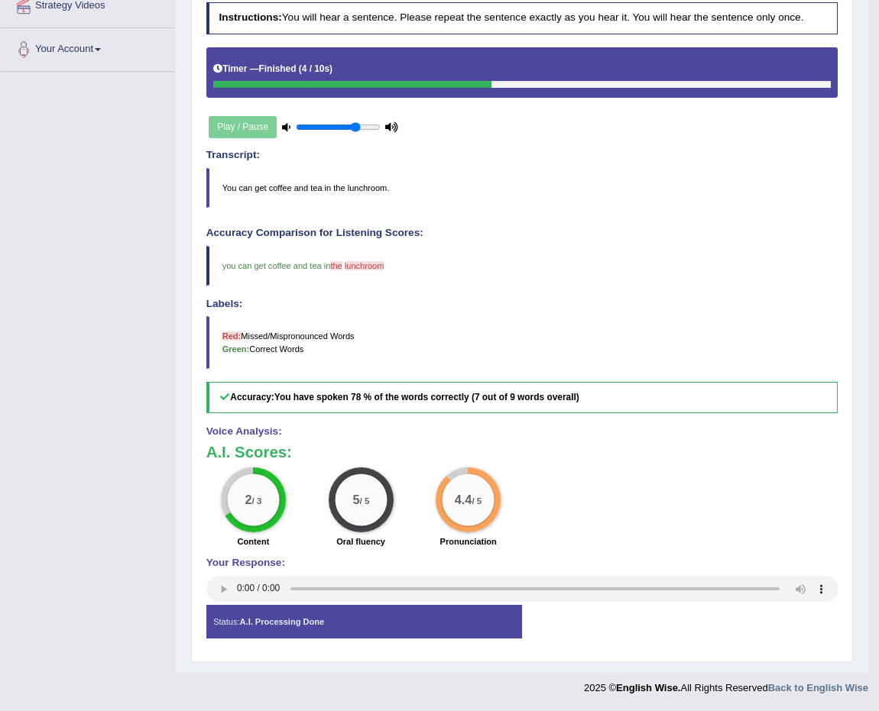
scroll to position [31, 0]
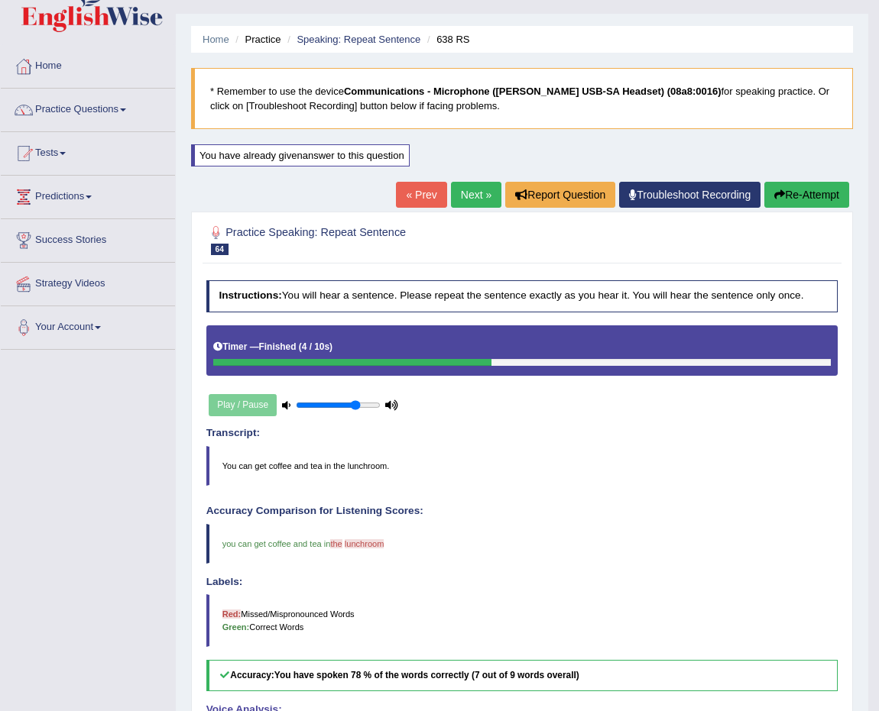
click at [802, 190] on button "Re-Attempt" at bounding box center [806, 195] width 85 height 26
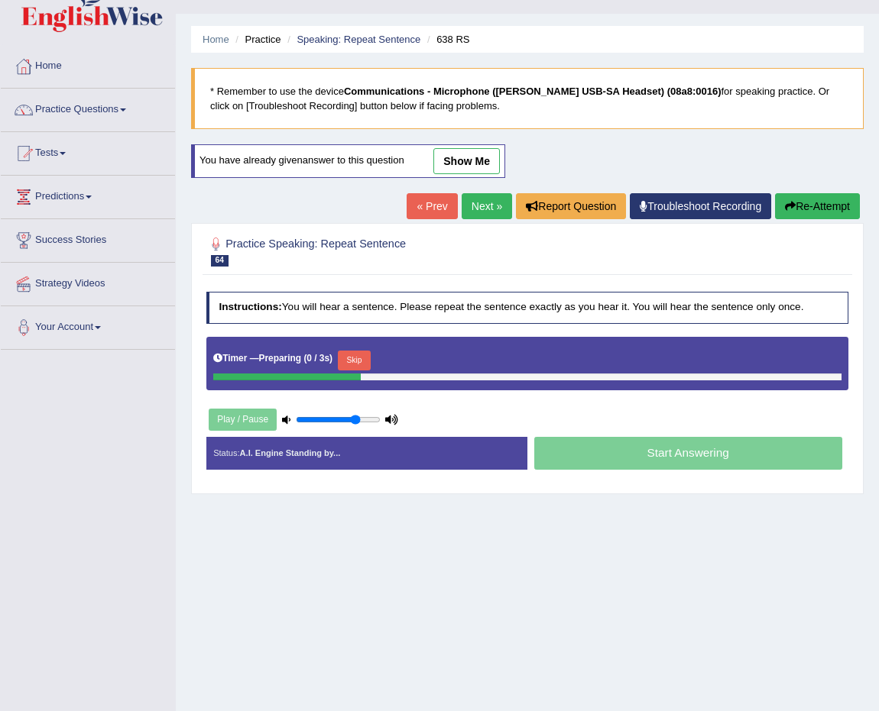
click at [367, 351] on button "Skip" at bounding box center [354, 361] width 33 height 20
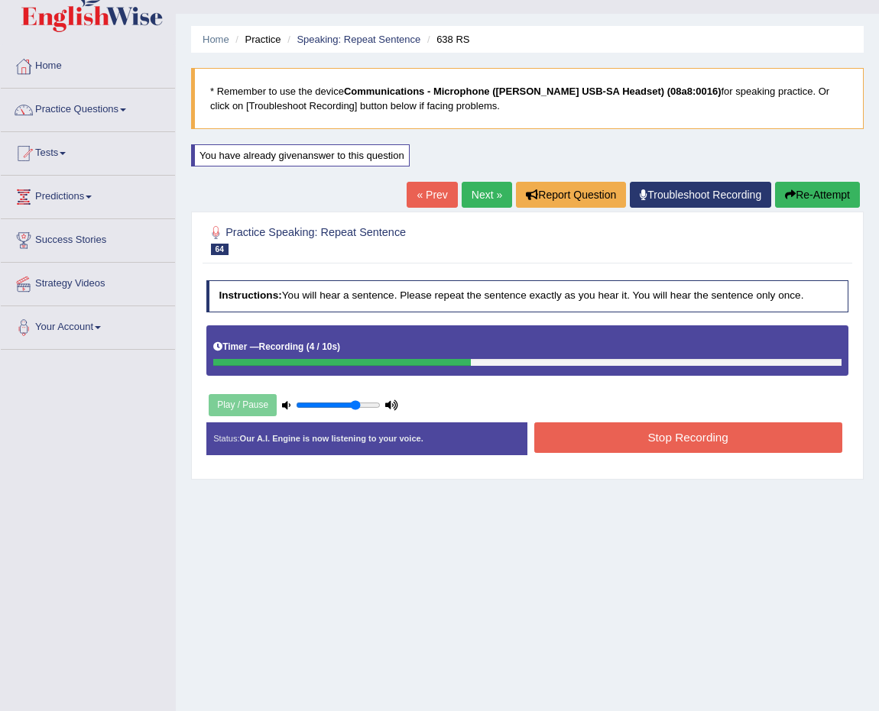
click at [666, 432] on button "Stop Recording" at bounding box center [688, 438] width 308 height 30
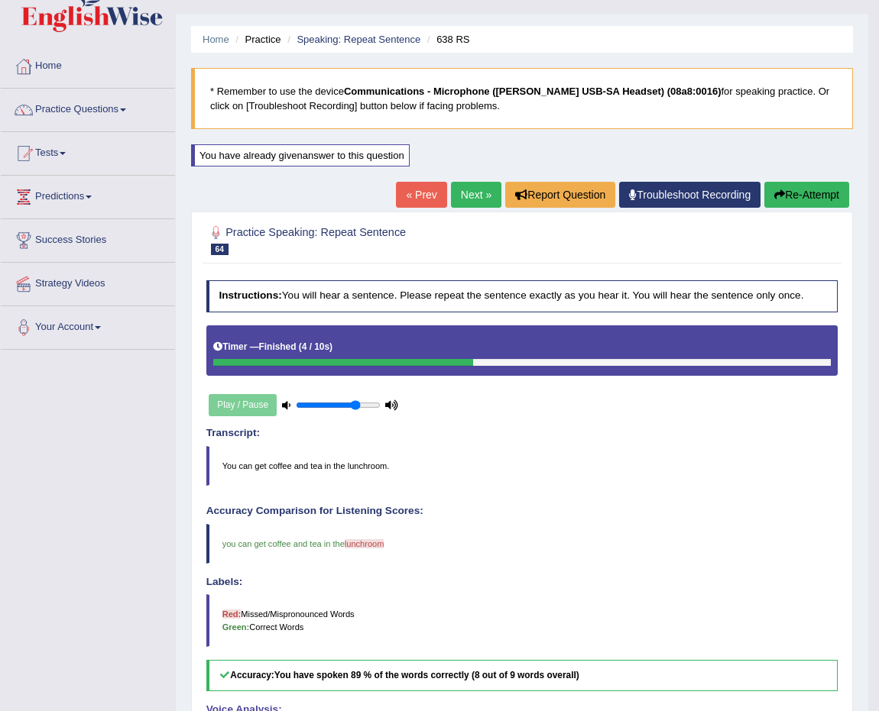
scroll to position [309, 0]
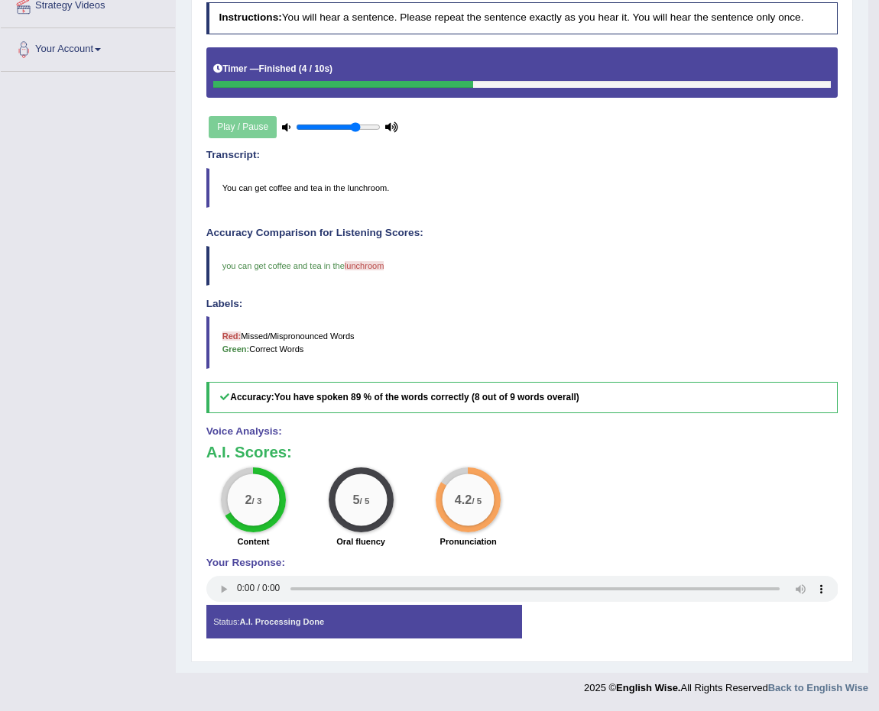
click at [639, 433] on h4 "Voice Analysis:" at bounding box center [522, 431] width 632 height 11
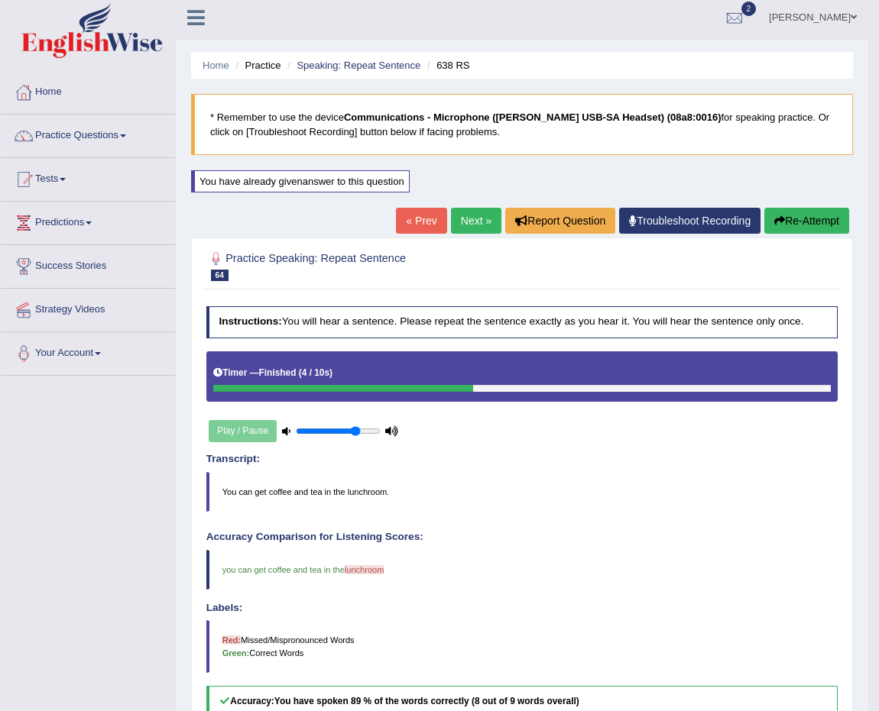
scroll to position [0, 0]
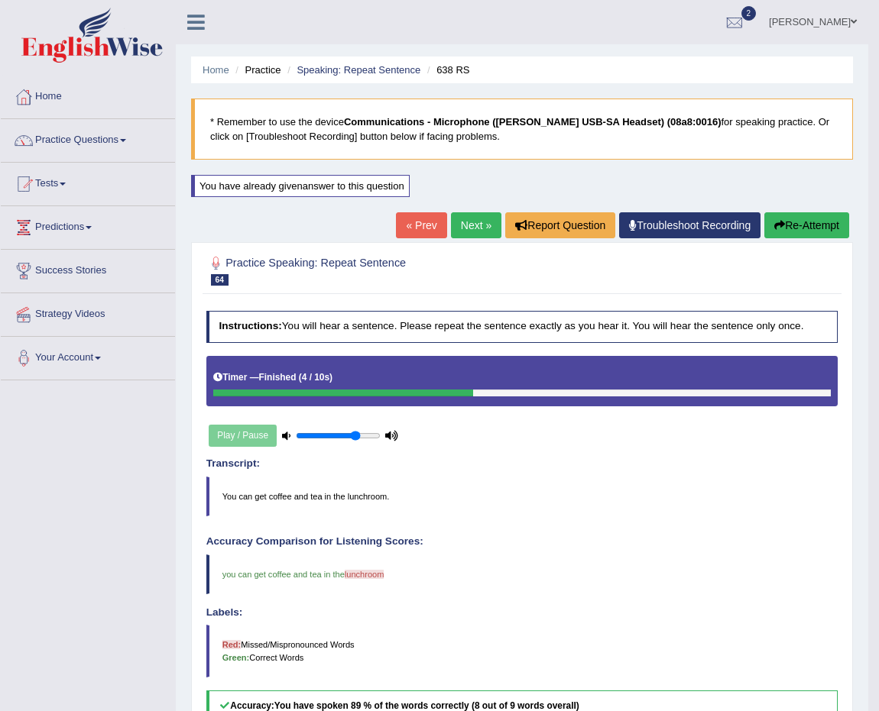
click at [465, 214] on link "Next »" at bounding box center [476, 225] width 50 height 26
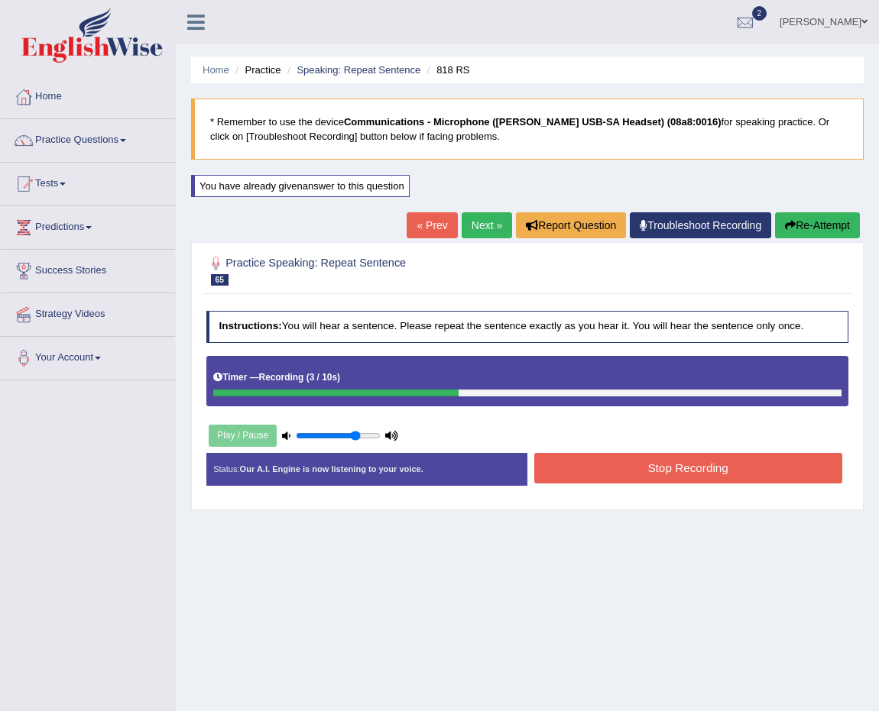
click at [649, 458] on button "Stop Recording" at bounding box center [688, 468] width 308 height 30
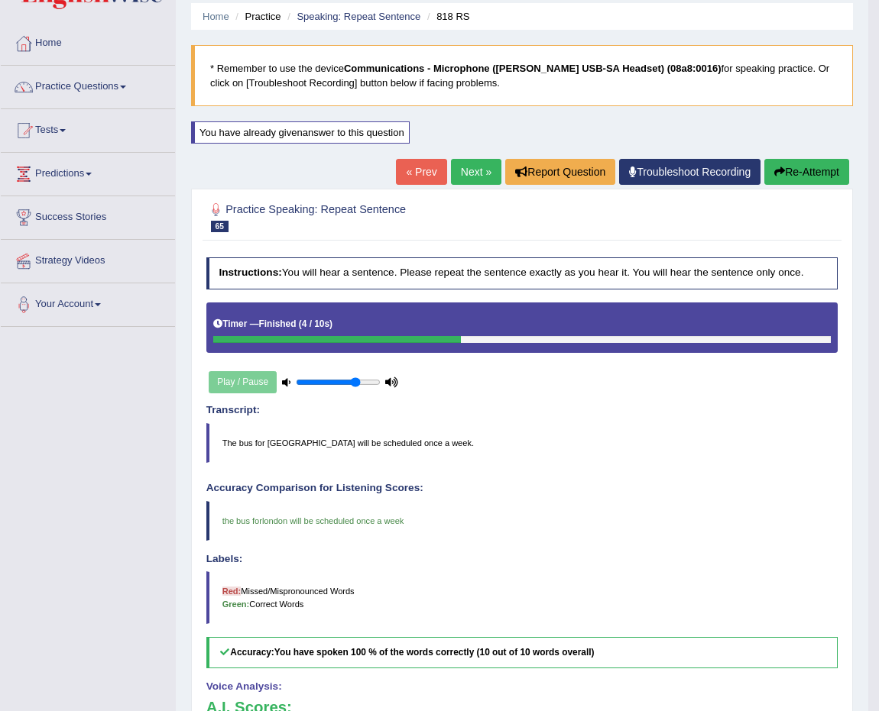
scroll to position [31, 0]
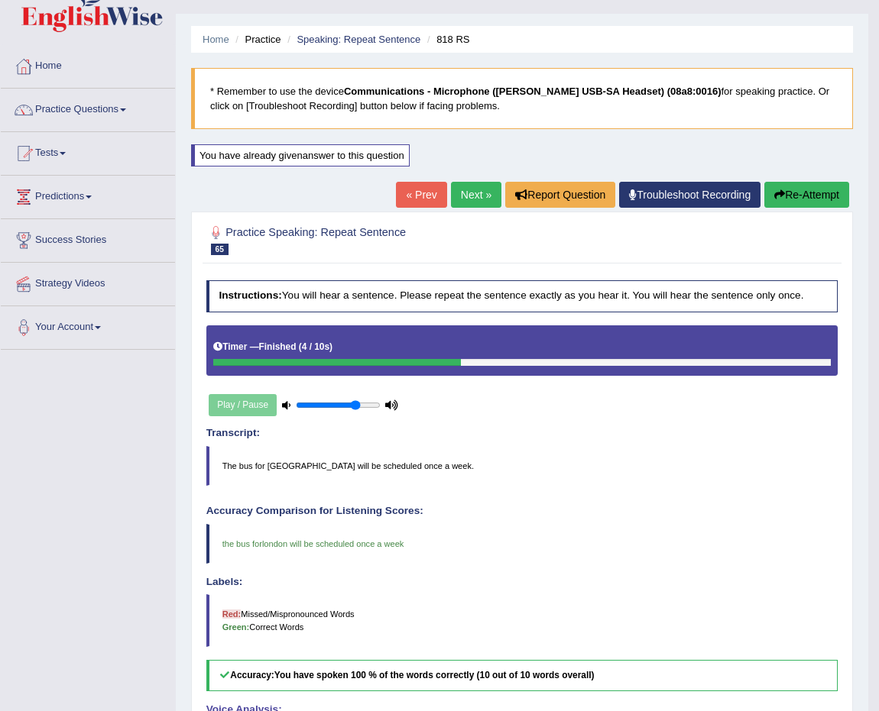
click at [460, 191] on link "Next »" at bounding box center [476, 195] width 50 height 26
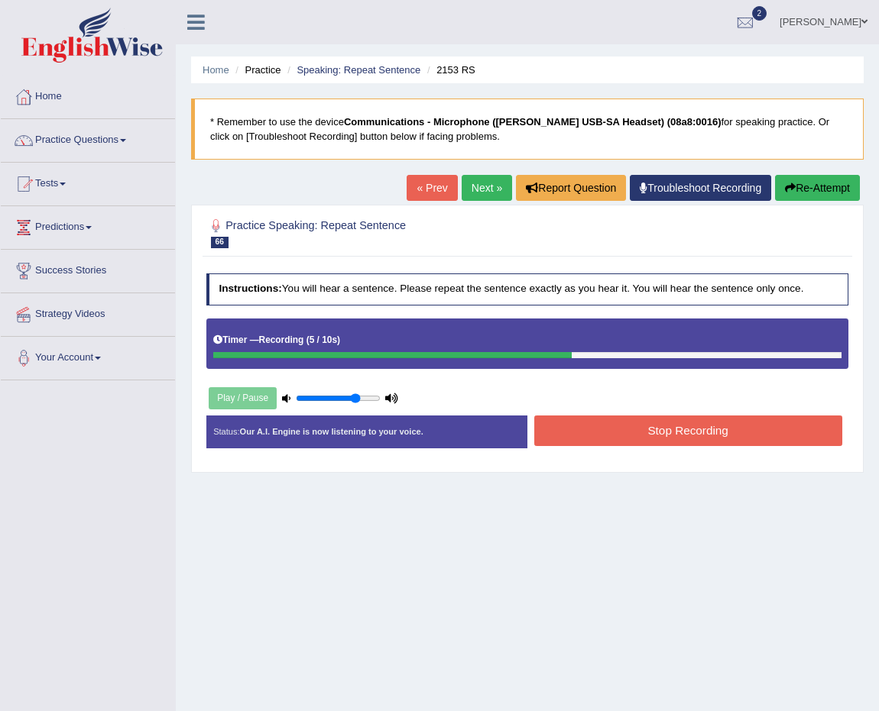
drag, startPoint x: 710, startPoint y: 445, endPoint x: 711, endPoint y: 434, distance: 10.7
click at [710, 439] on button "Stop Recording" at bounding box center [688, 431] width 308 height 30
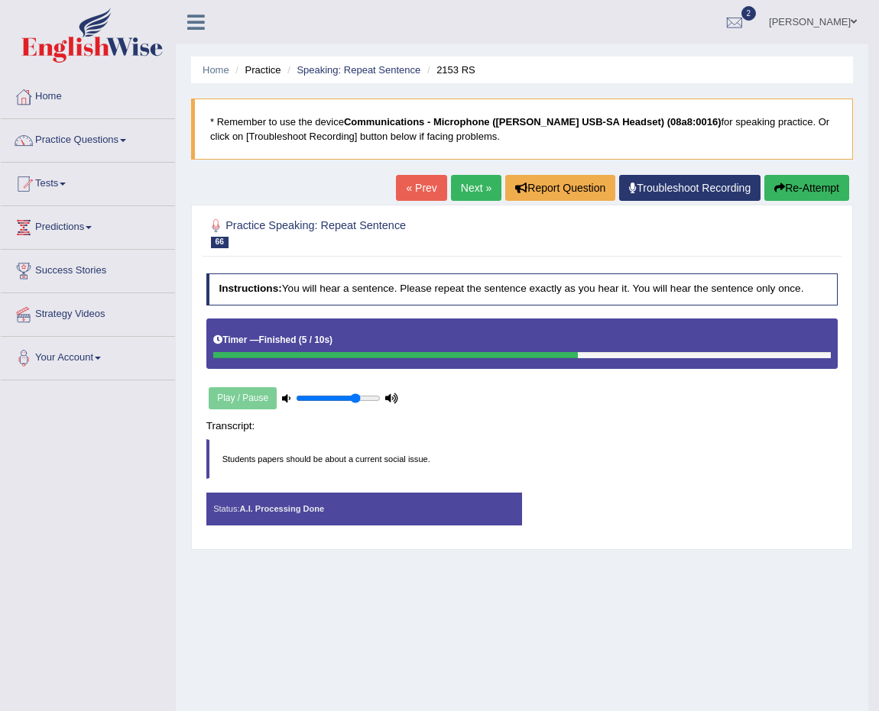
click at [711, 434] on div "Instructions: You will hear a sentence. Please repeat the sentence exactly as y…" at bounding box center [521, 405] width 638 height 276
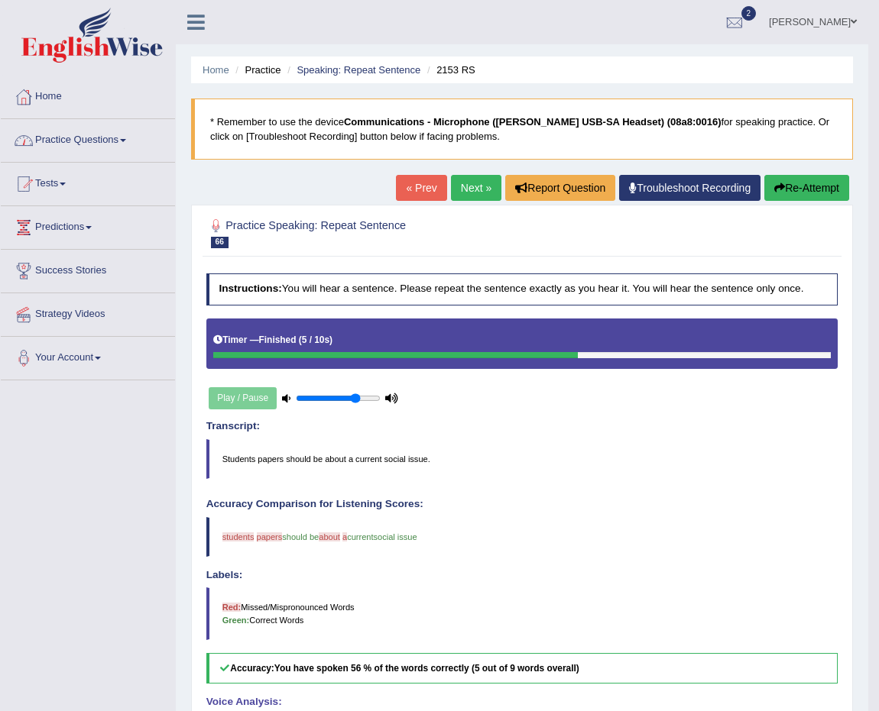
click at [287, 70] on li "Speaking: Repeat Sentence" at bounding box center [351, 70] width 137 height 15
click at [313, 73] on link "Speaking: Repeat Sentence" at bounding box center [358, 69] width 124 height 11
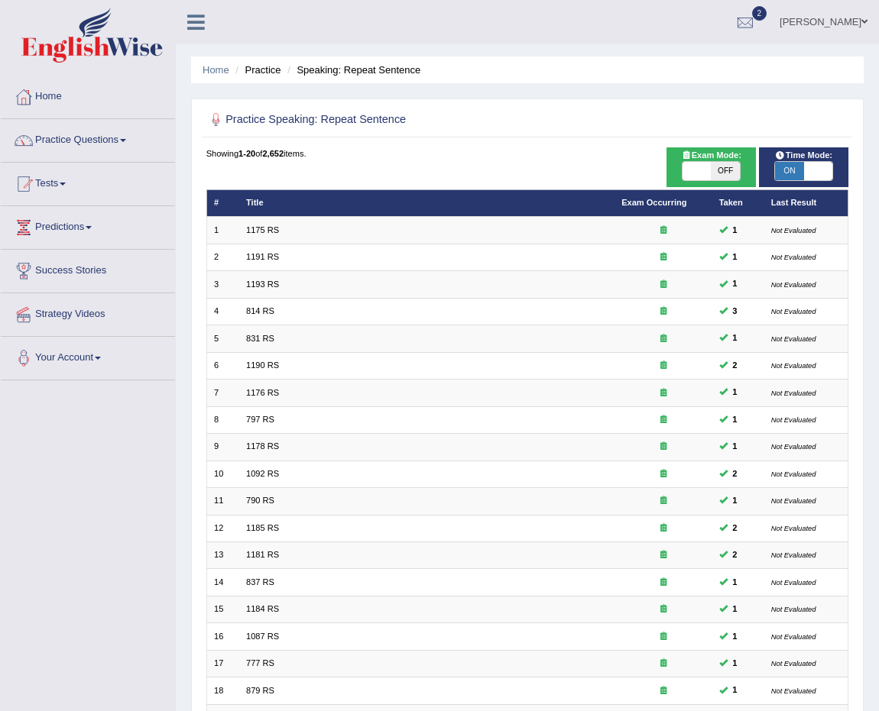
click at [217, 69] on link "Home" at bounding box center [215, 69] width 27 height 11
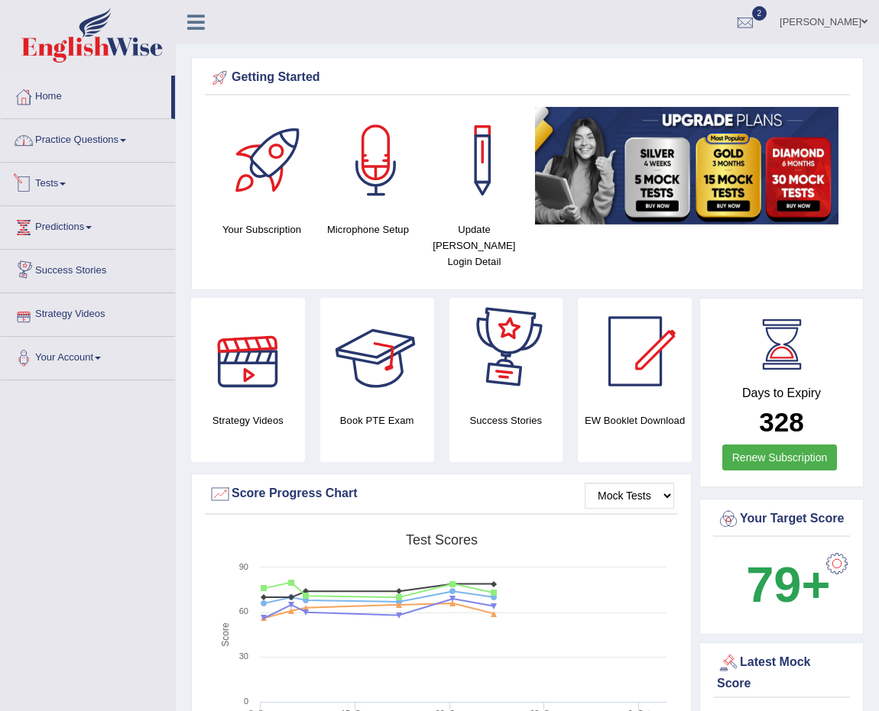
click at [60, 144] on link "Practice Questions" at bounding box center [88, 138] width 174 height 38
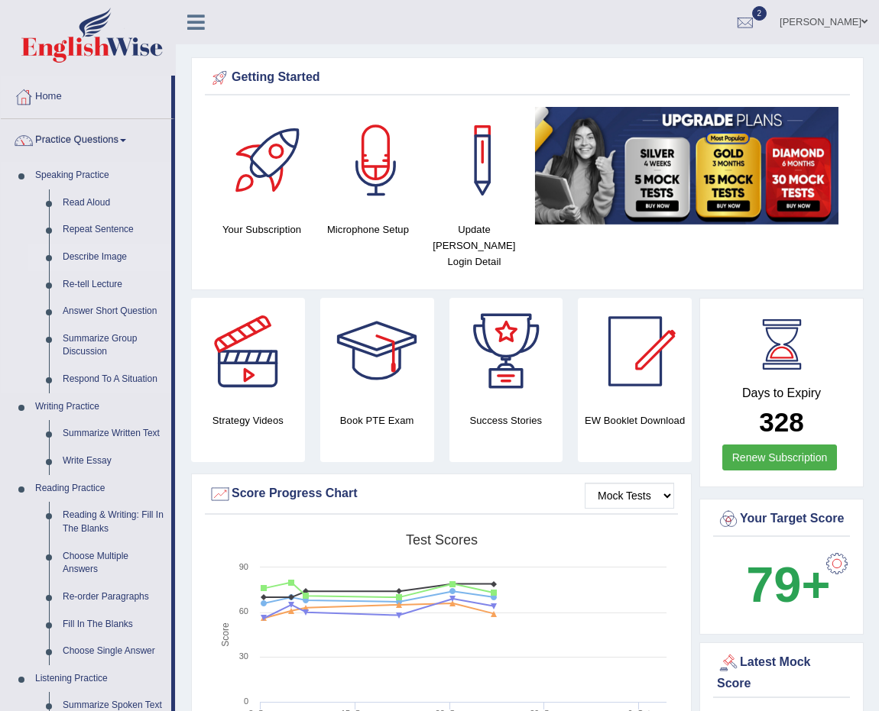
click at [105, 251] on link "Describe Image" at bounding box center [113, 258] width 115 height 28
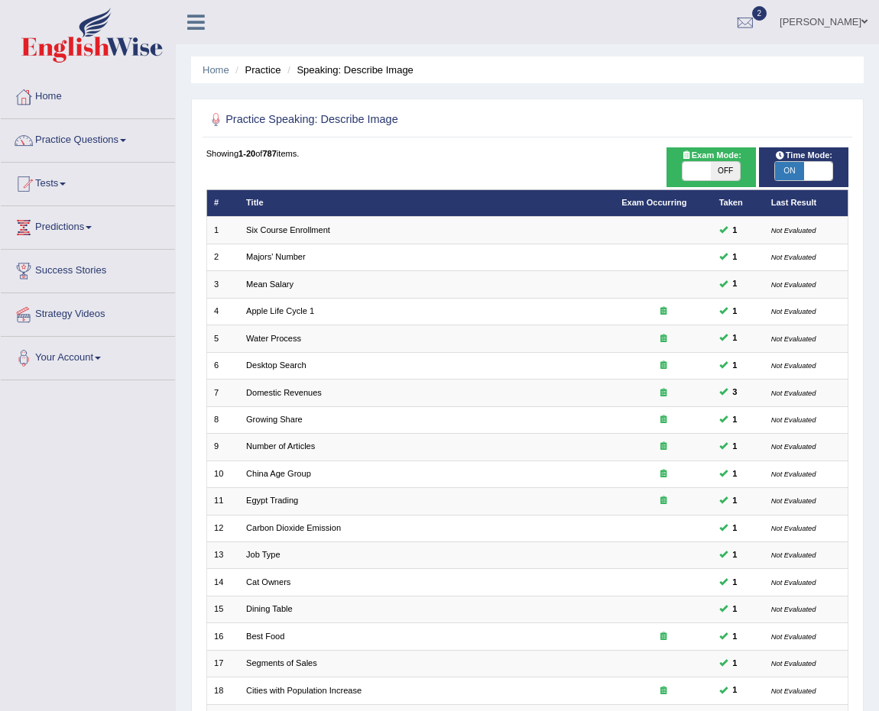
click at [713, 169] on span "OFF" at bounding box center [725, 171] width 28 height 18
checkbox input "true"
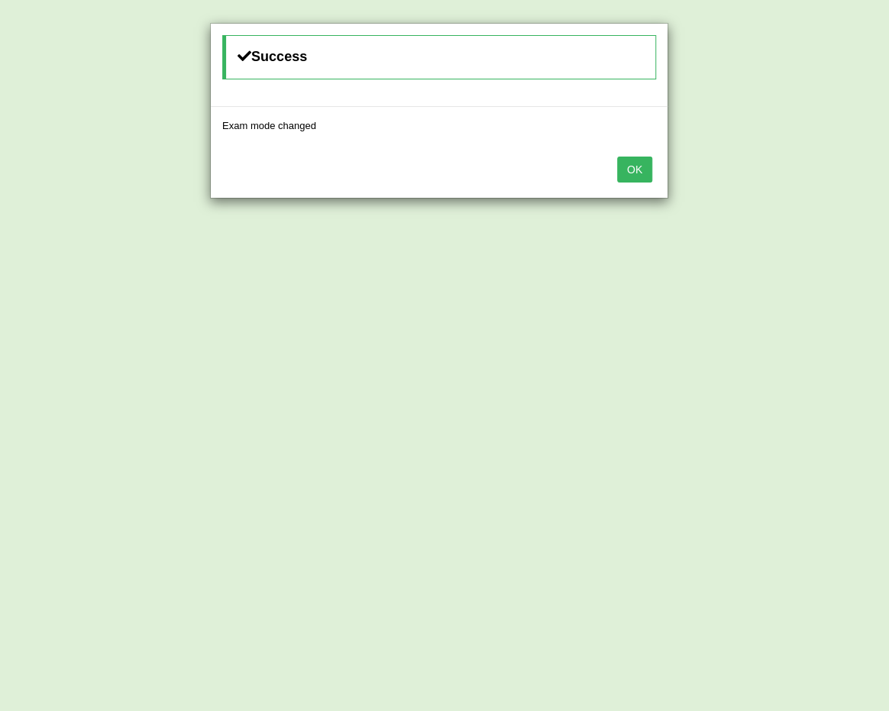
click at [640, 170] on button "OK" at bounding box center [634, 170] width 35 height 26
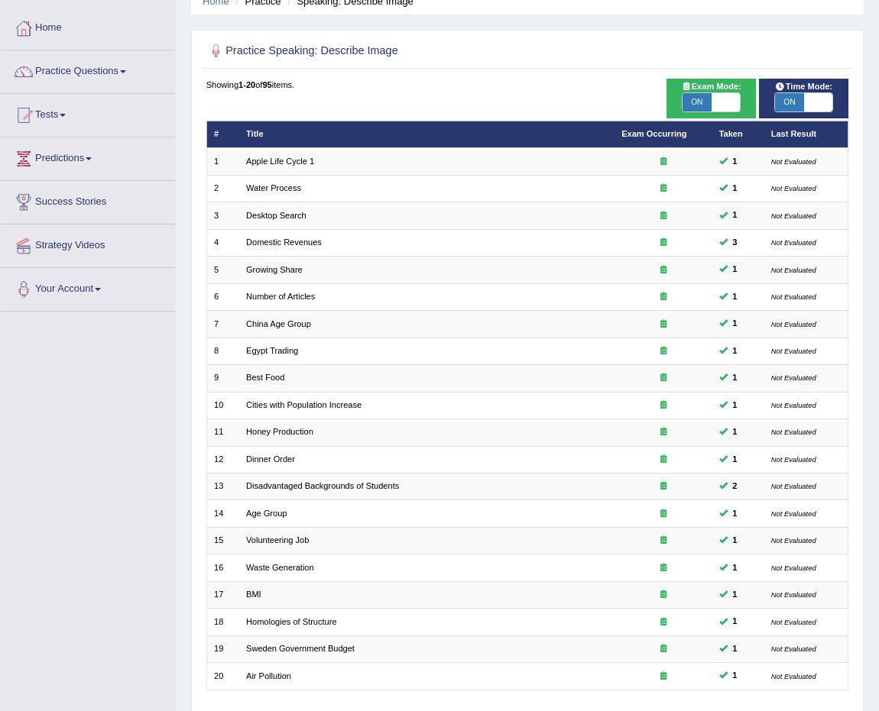
scroll to position [170, 0]
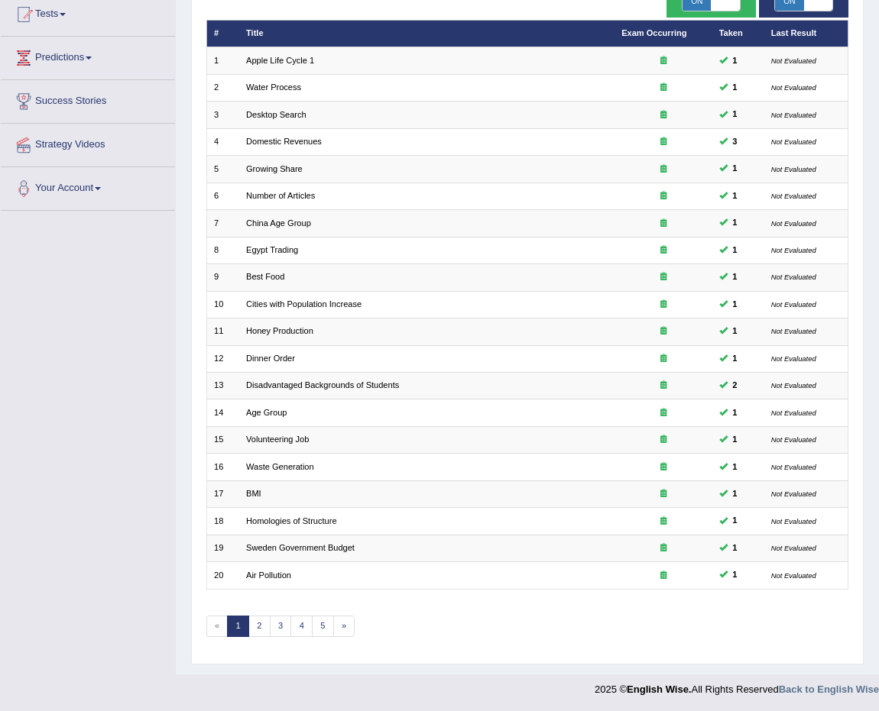
click at [248, 622] on link "1" at bounding box center [238, 626] width 22 height 21
click at [248, 624] on link "1" at bounding box center [238, 626] width 22 height 21
click at [264, 625] on link "2" at bounding box center [259, 626] width 22 height 21
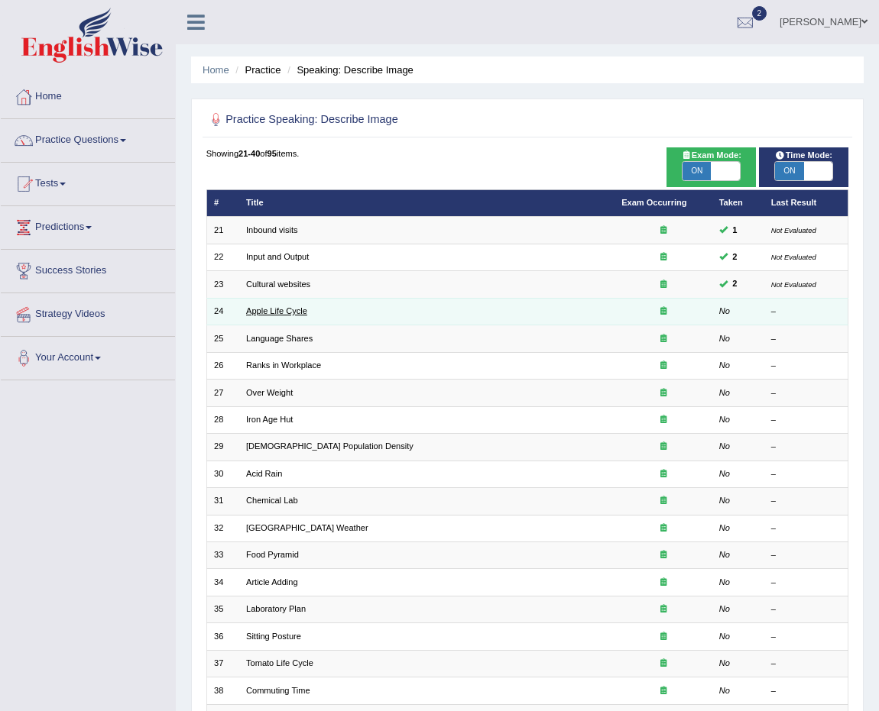
click at [276, 306] on link "Apple Life Cycle" at bounding box center [276, 310] width 61 height 9
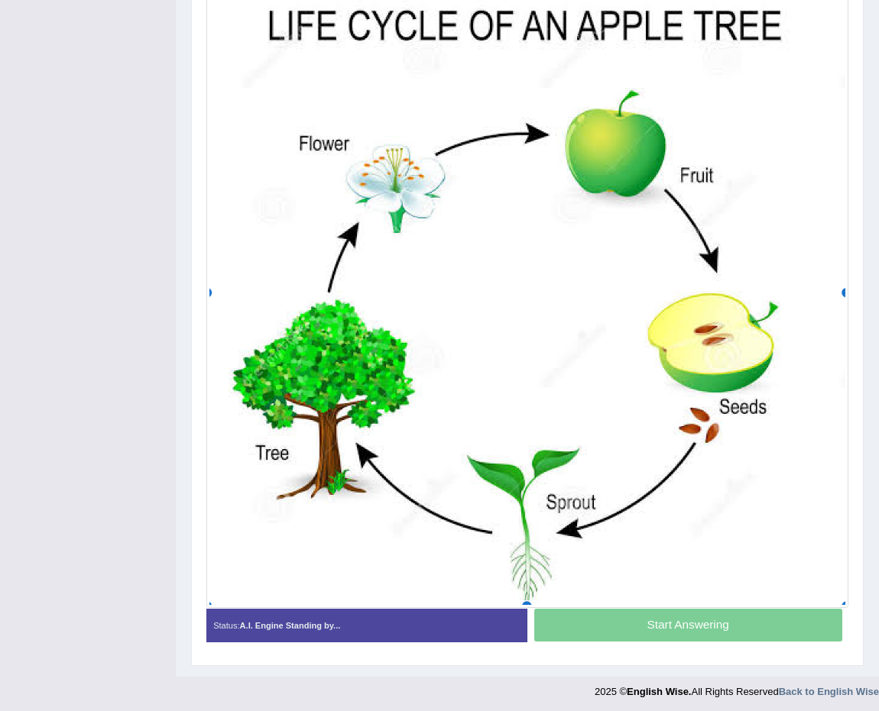
scroll to position [413, 0]
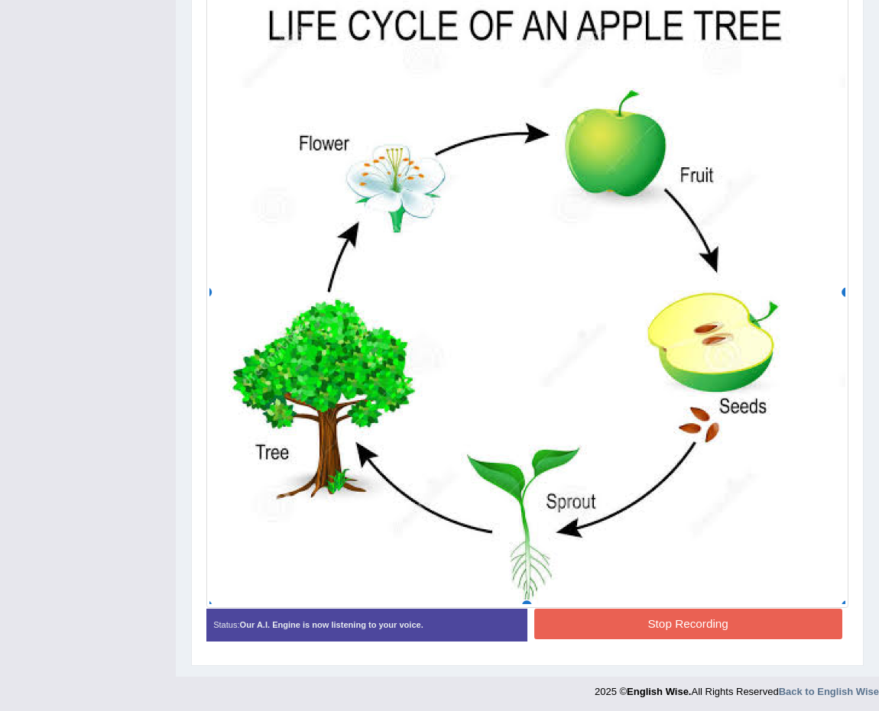
click at [705, 616] on button "Stop Recording" at bounding box center [688, 624] width 308 height 30
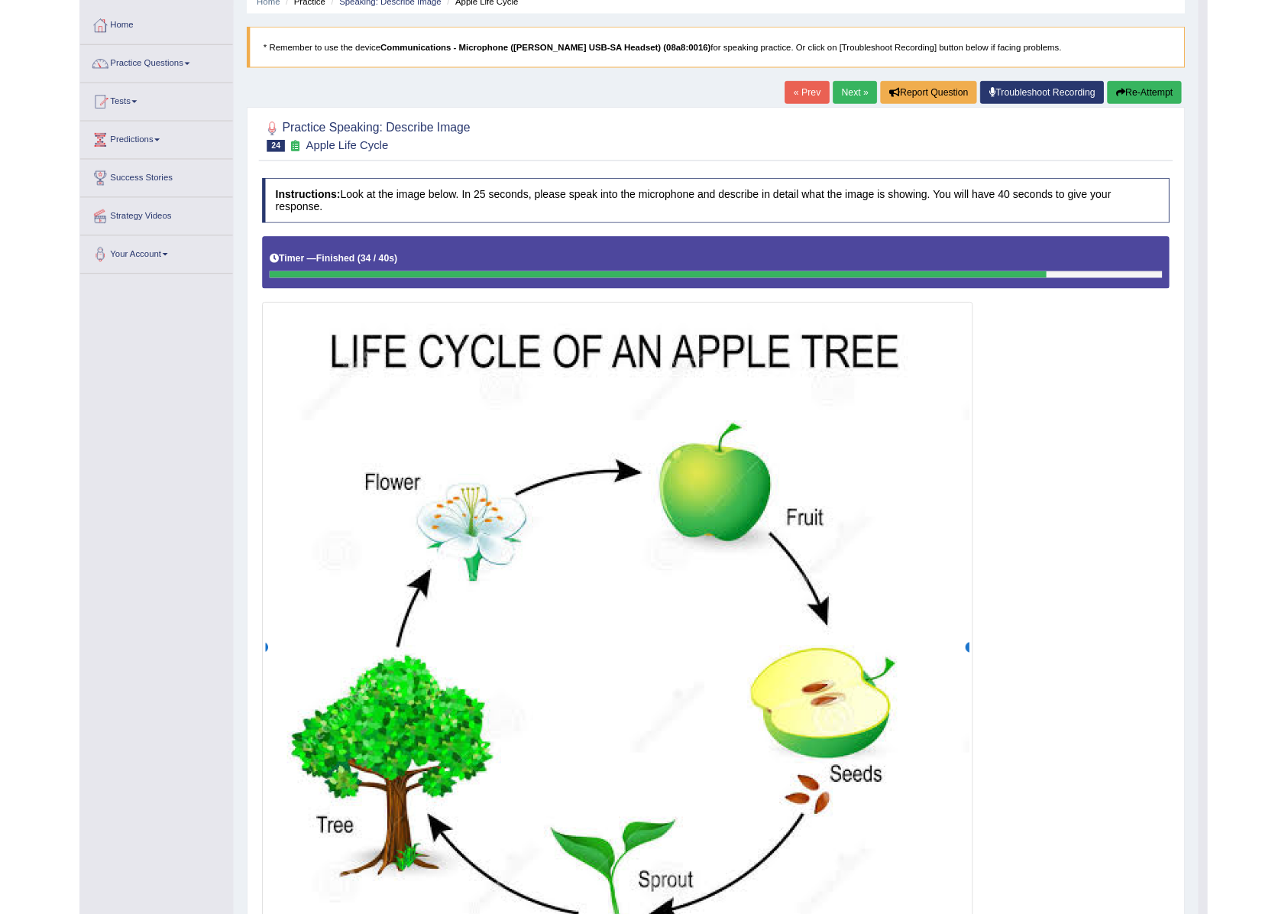
scroll to position [0, 0]
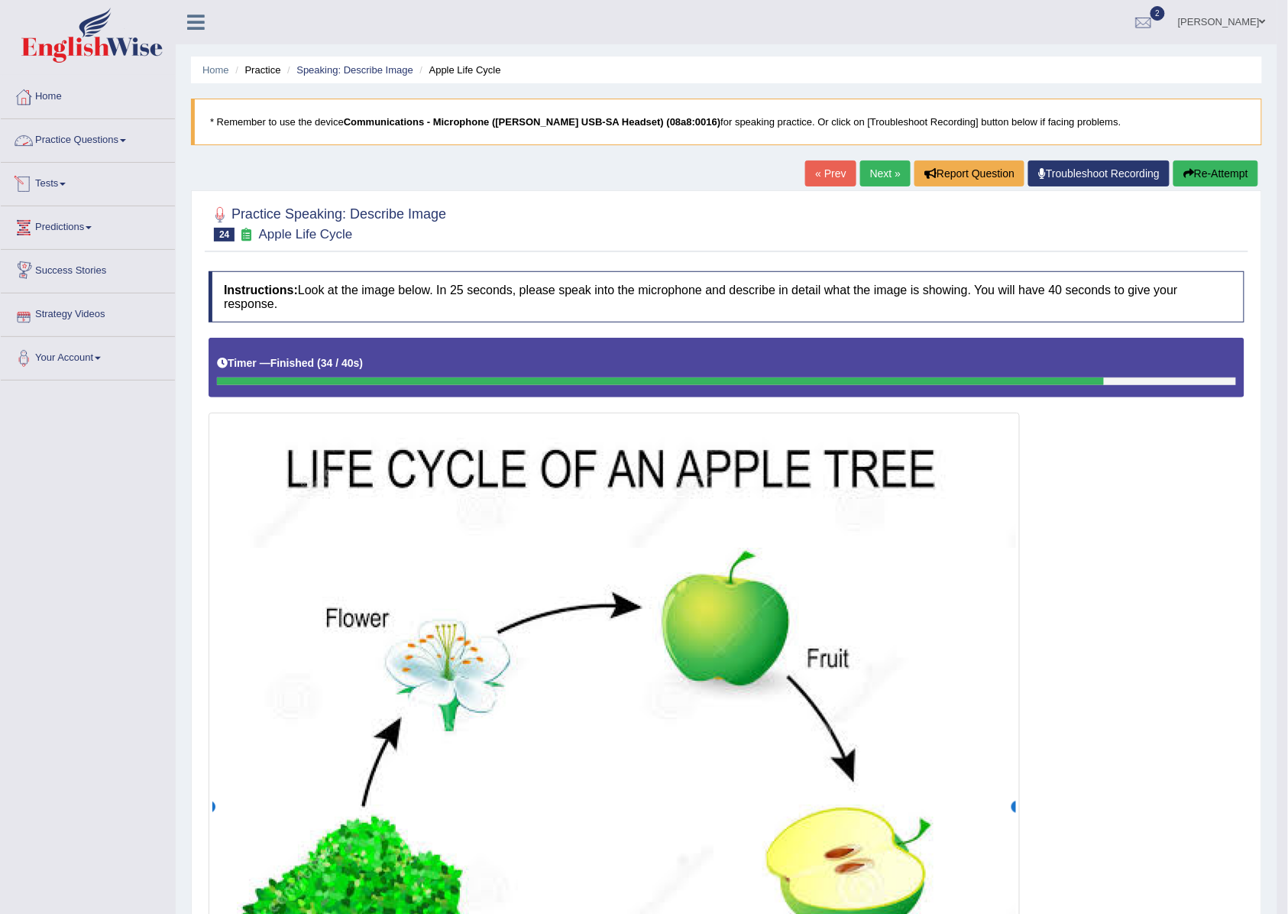
drag, startPoint x: 105, startPoint y: 338, endPoint x: 105, endPoint y: 293, distance: 44.3
click at [92, 315] on link "Strategy Videos" at bounding box center [88, 312] width 174 height 38
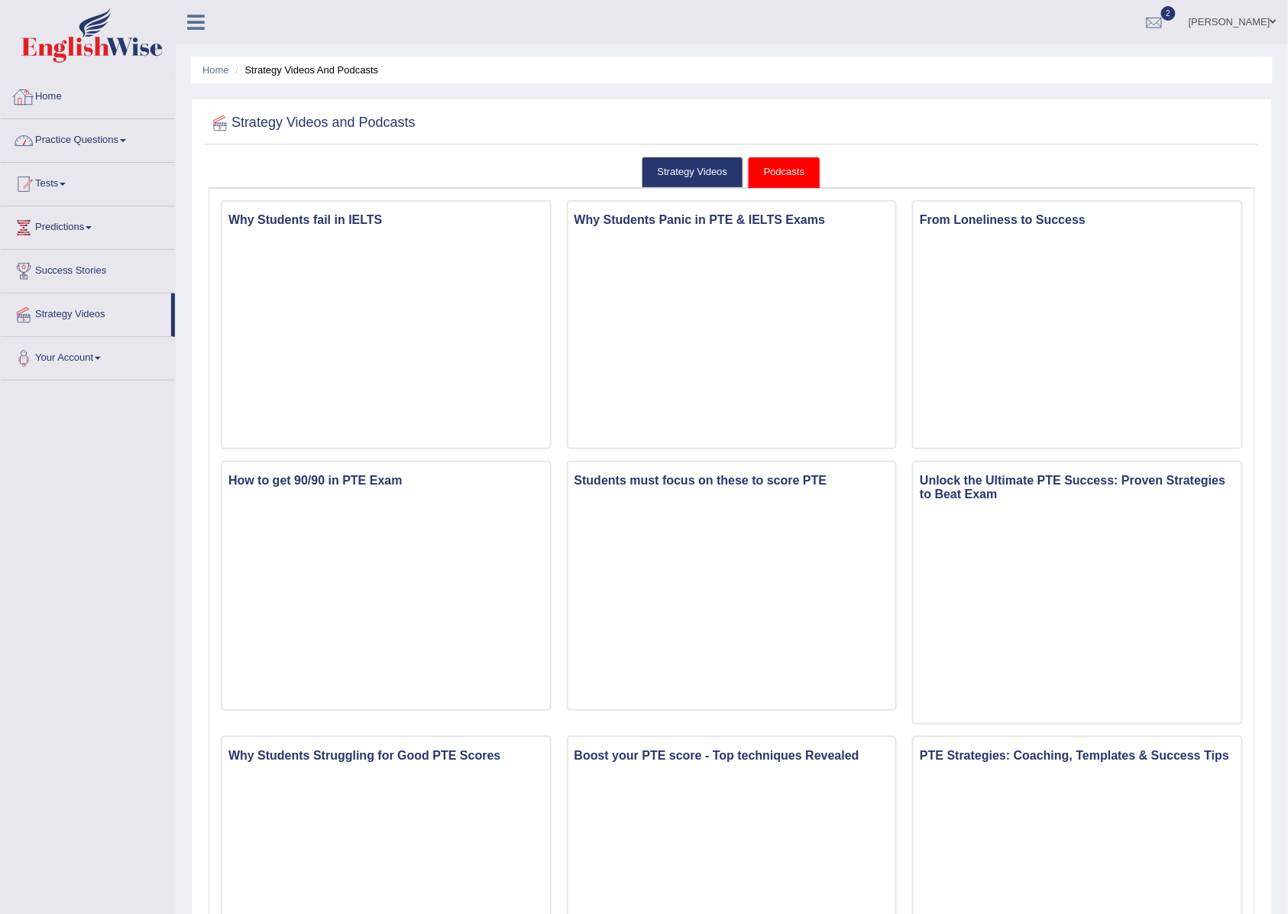
click at [77, 131] on link "Practice Questions" at bounding box center [88, 138] width 174 height 38
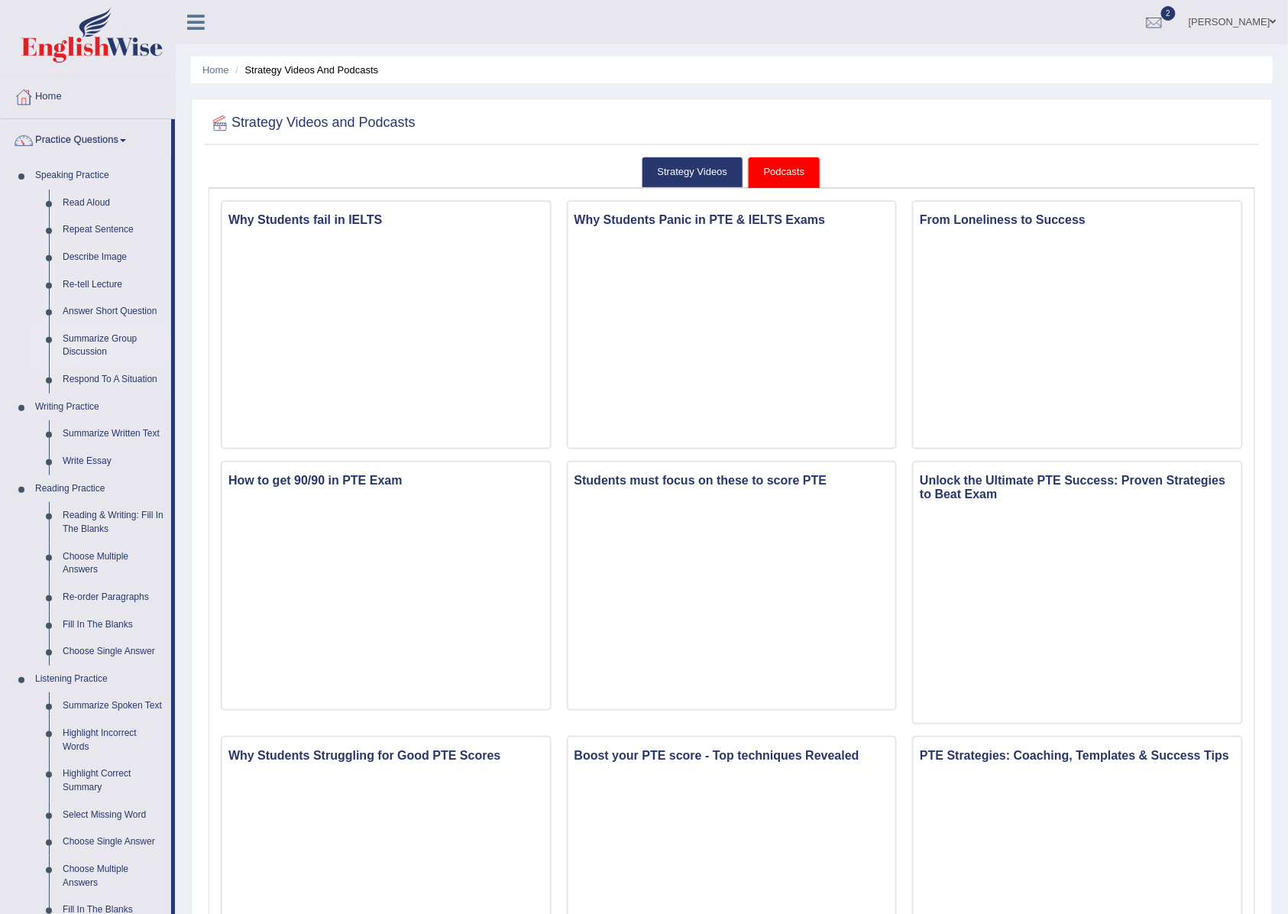
click at [96, 347] on link "Summarize Group Discussion" at bounding box center [113, 346] width 115 height 40
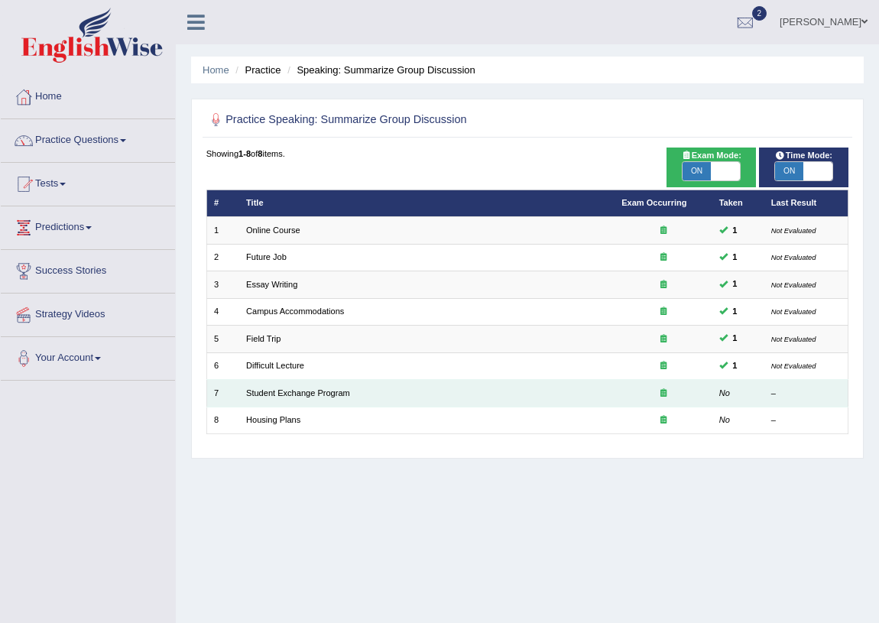
click at [306, 383] on td "Student Exchange Program" at bounding box center [426, 393] width 375 height 27
click at [309, 389] on link "Student Exchange Program" at bounding box center [298, 392] width 104 height 9
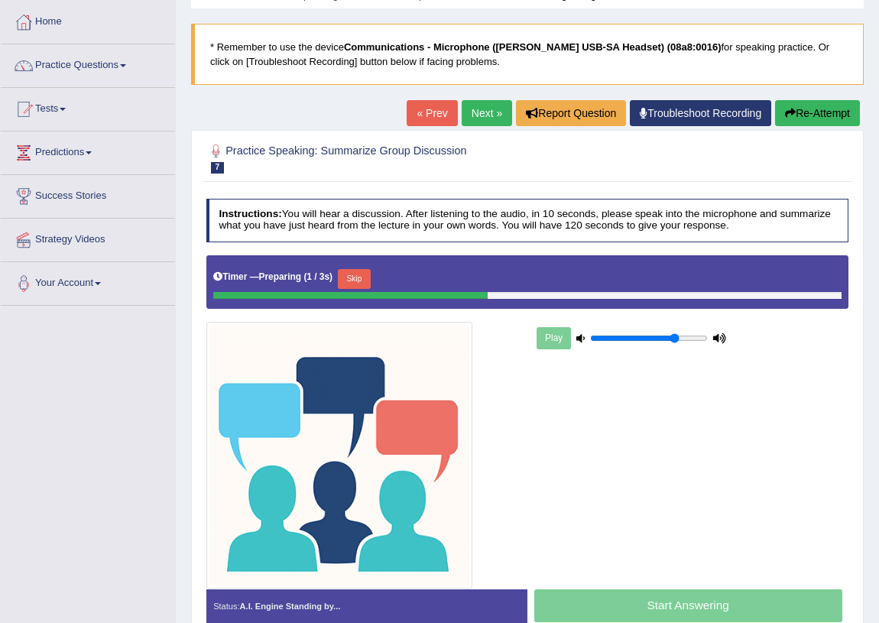
scroll to position [179, 0]
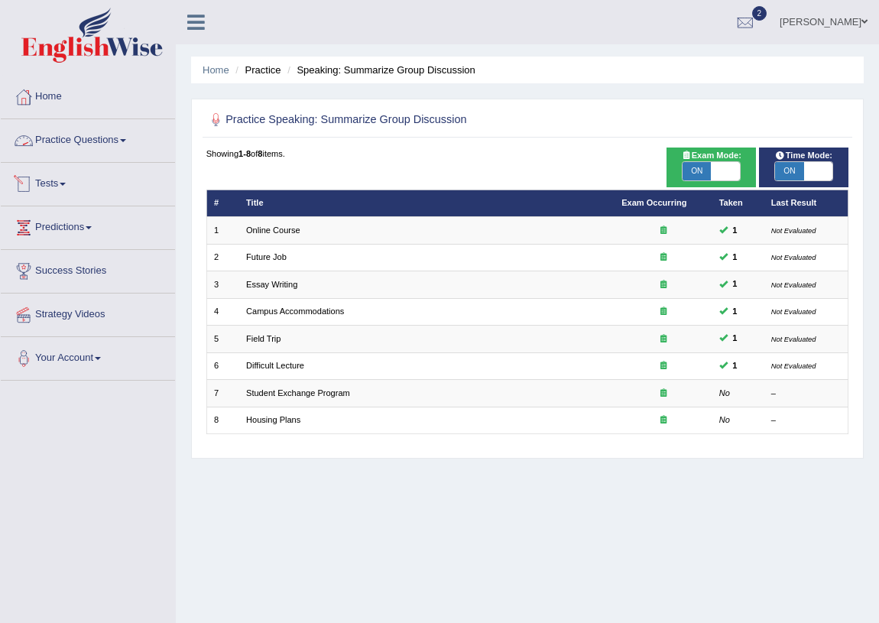
click at [93, 144] on link "Practice Questions" at bounding box center [88, 138] width 174 height 38
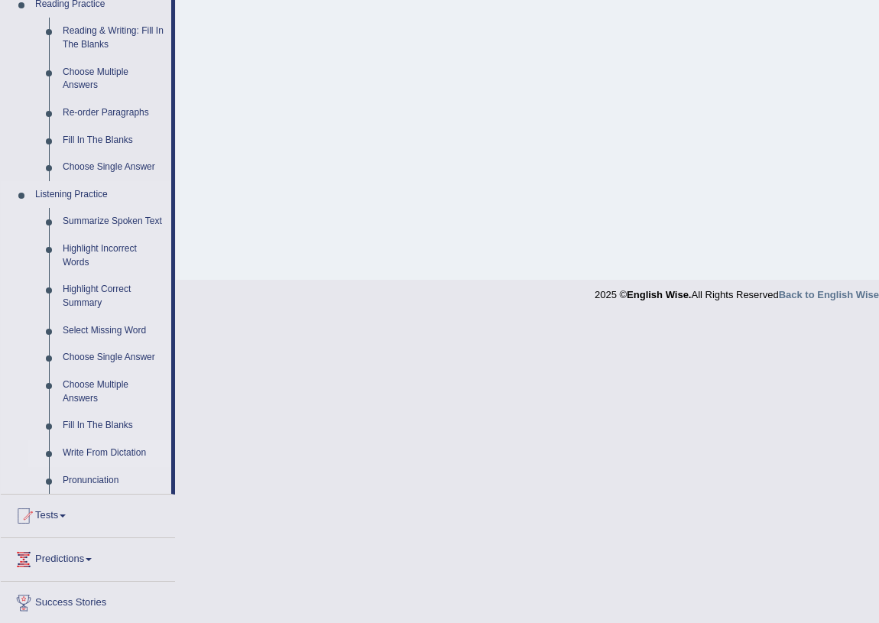
scroll to position [486, 0]
click at [53, 520] on link "Tests" at bounding box center [88, 512] width 174 height 38
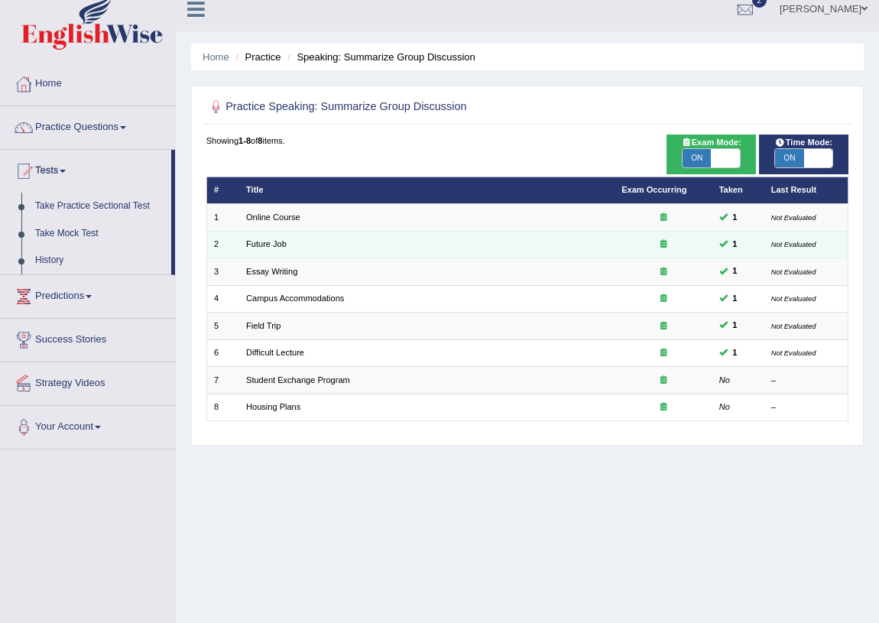
scroll to position [0, 0]
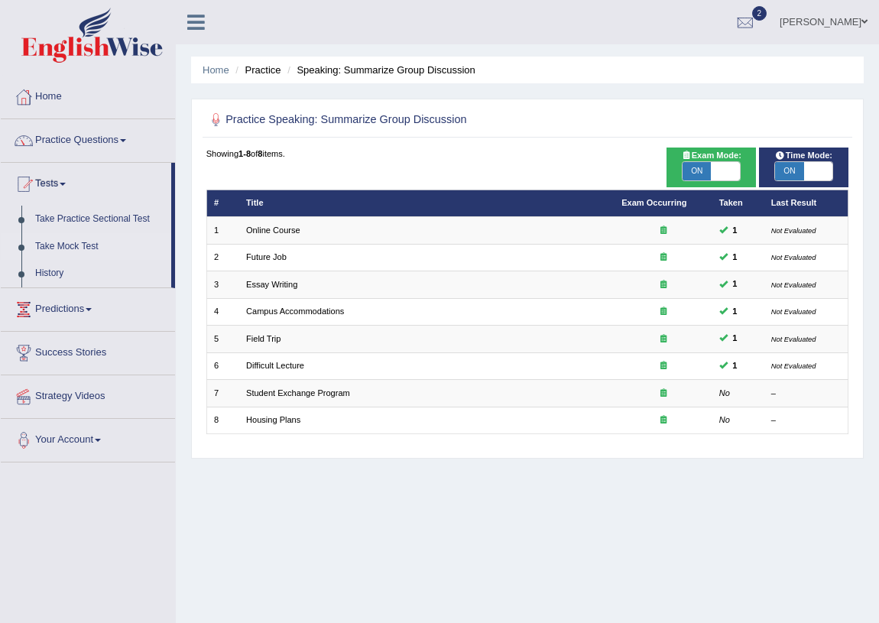
click at [66, 244] on link "Take Mock Test" at bounding box center [99, 247] width 143 height 28
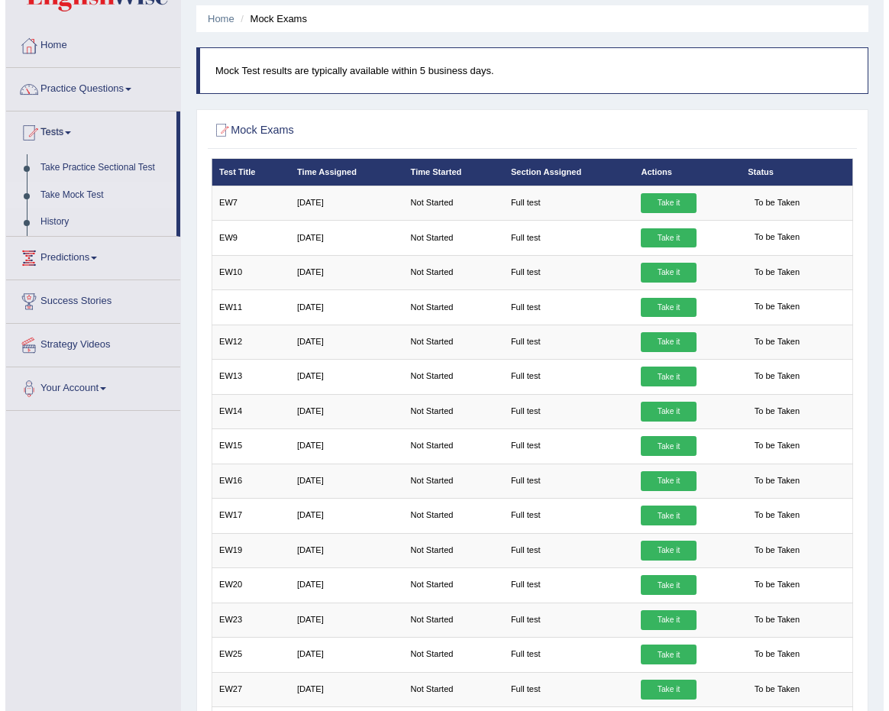
scroll to position [44, 0]
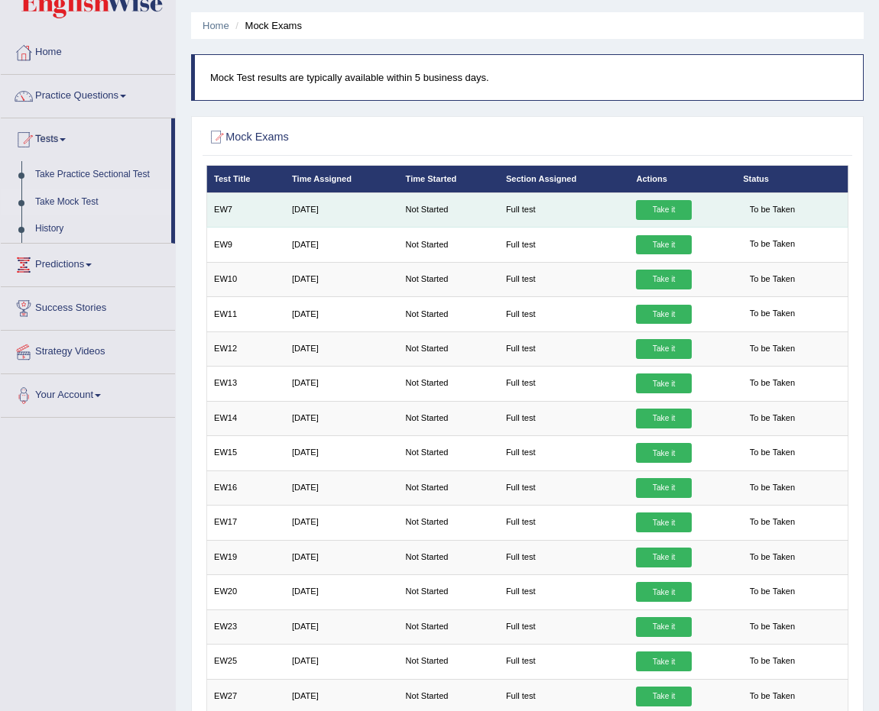
click at [672, 212] on link "Take it" at bounding box center [663, 210] width 55 height 20
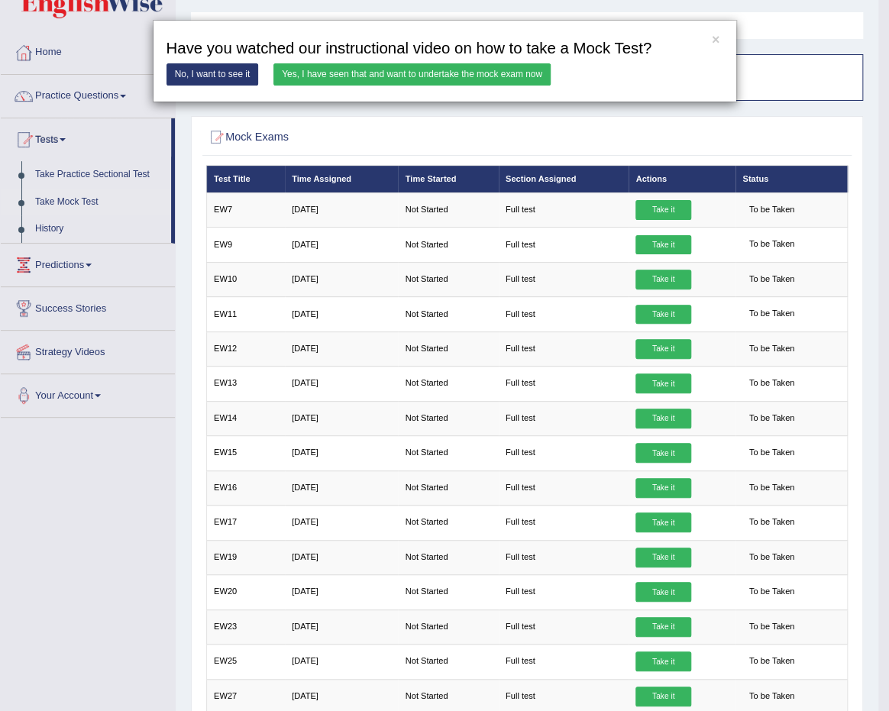
click at [393, 72] on link "Yes, I have seen that and want to undertake the mock exam now" at bounding box center [412, 74] width 277 height 22
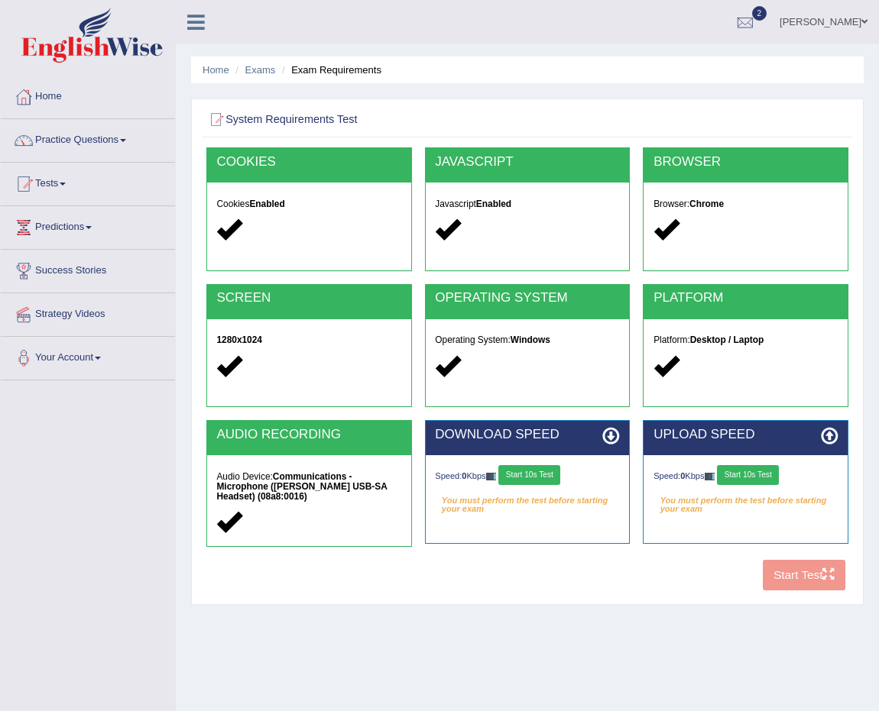
click at [547, 471] on button "Start 10s Test" at bounding box center [529, 475] width 62 height 20
click at [763, 478] on button "Start 10s Test" at bounding box center [748, 475] width 62 height 20
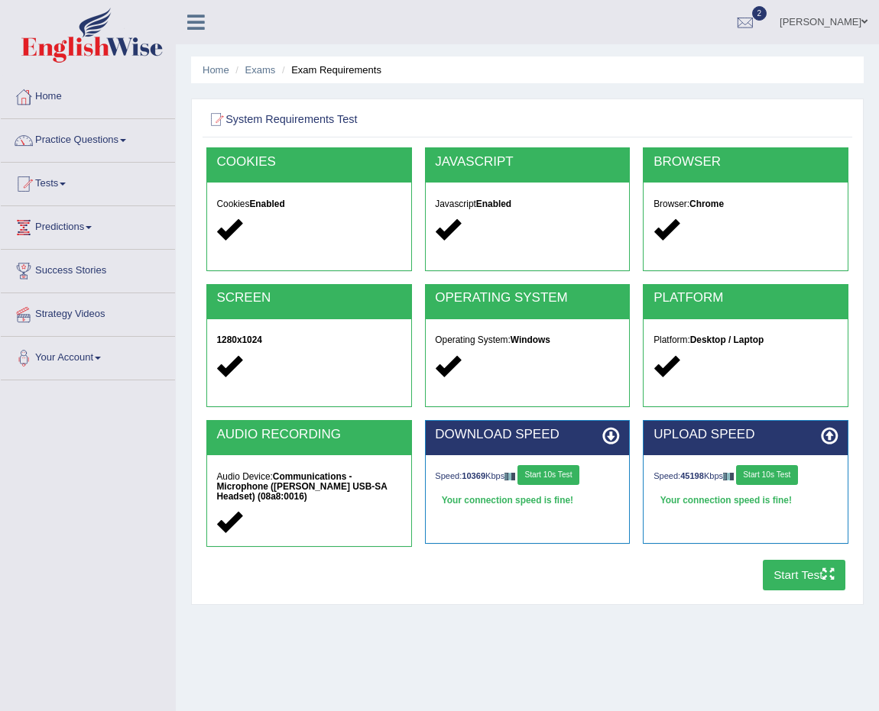
click at [822, 575] on icon "button" at bounding box center [827, 574] width 11 height 11
